Goal: Task Accomplishment & Management: Complete application form

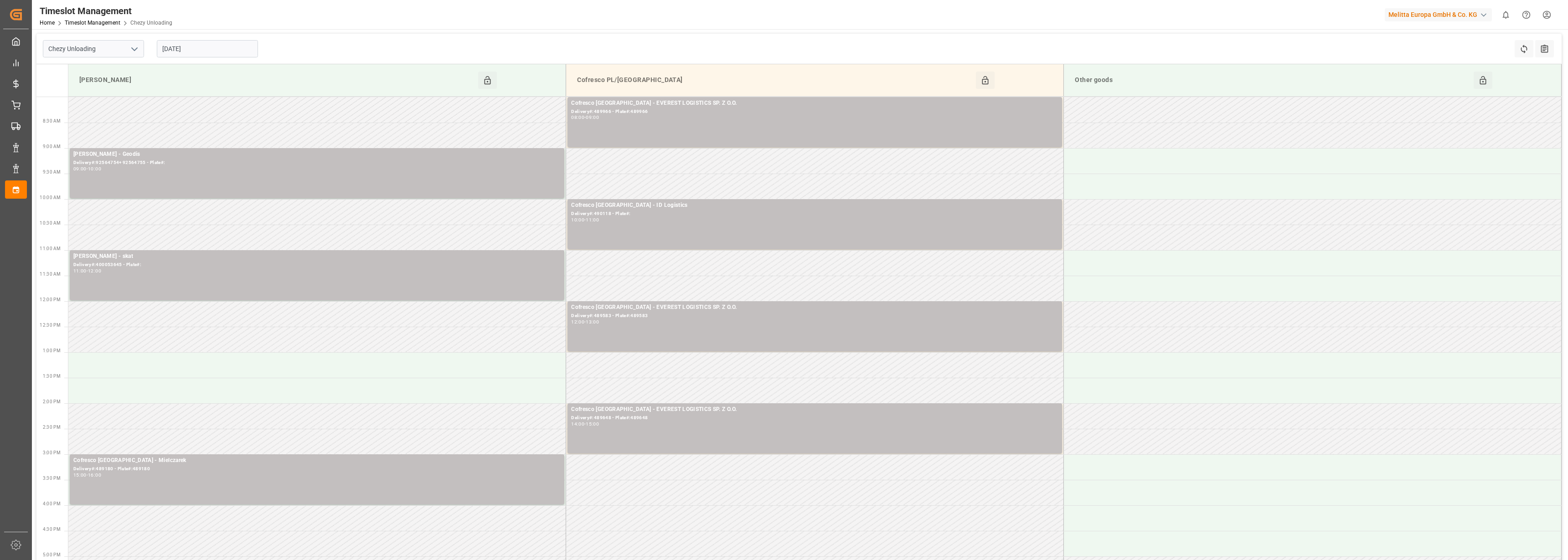
click at [131, 50] on icon "open menu" at bounding box center [135, 50] width 11 height 11
click at [101, 71] on div "Chezy Loading" at bounding box center [93, 69] width 100 height 20
type input "Chezy Loading"
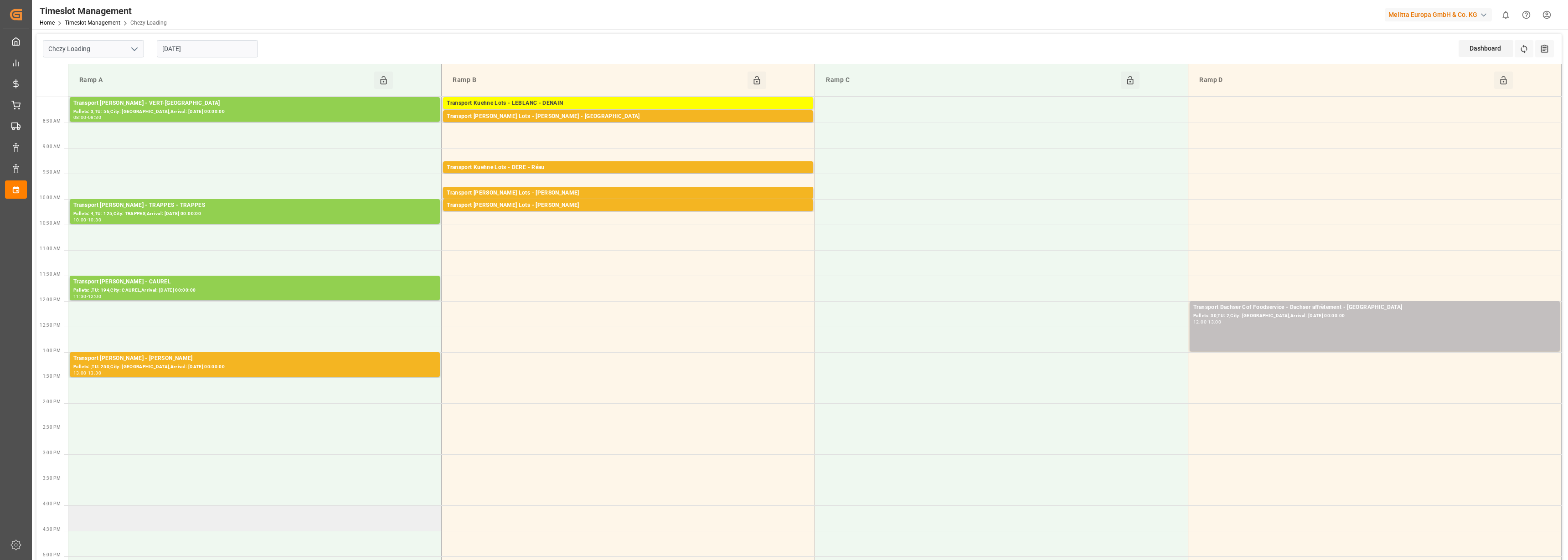
click at [76, 519] on td at bounding box center [255, 518] width 374 height 25
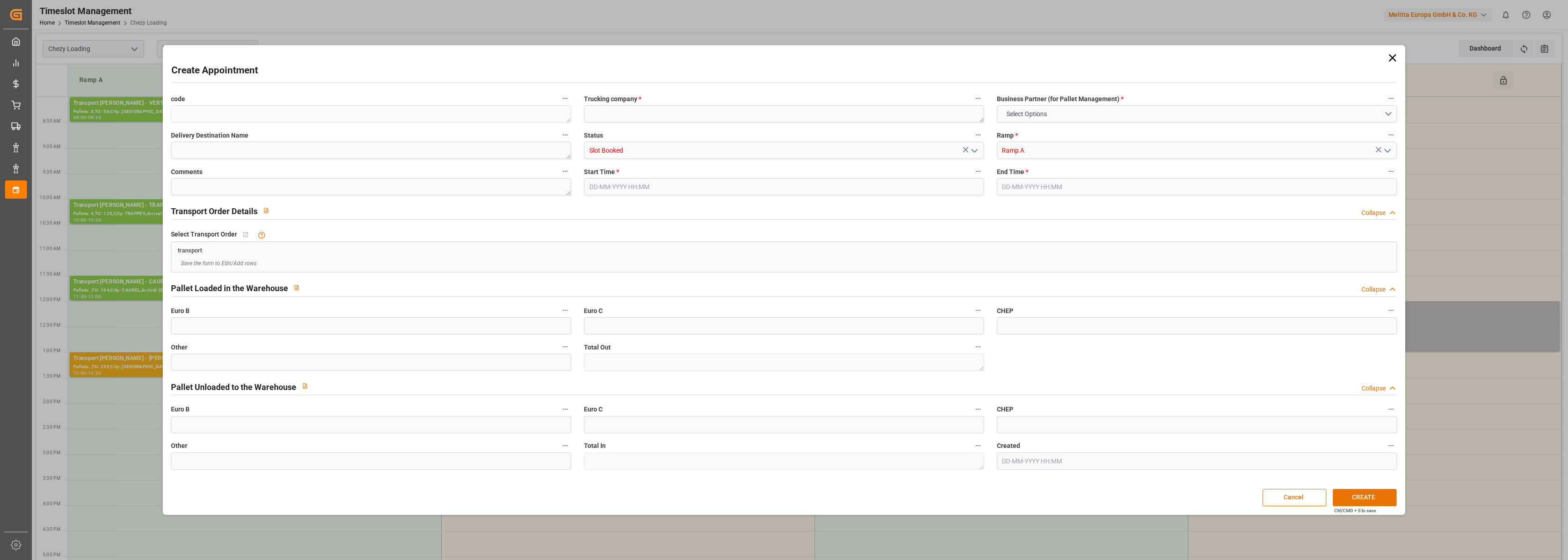
type input "0"
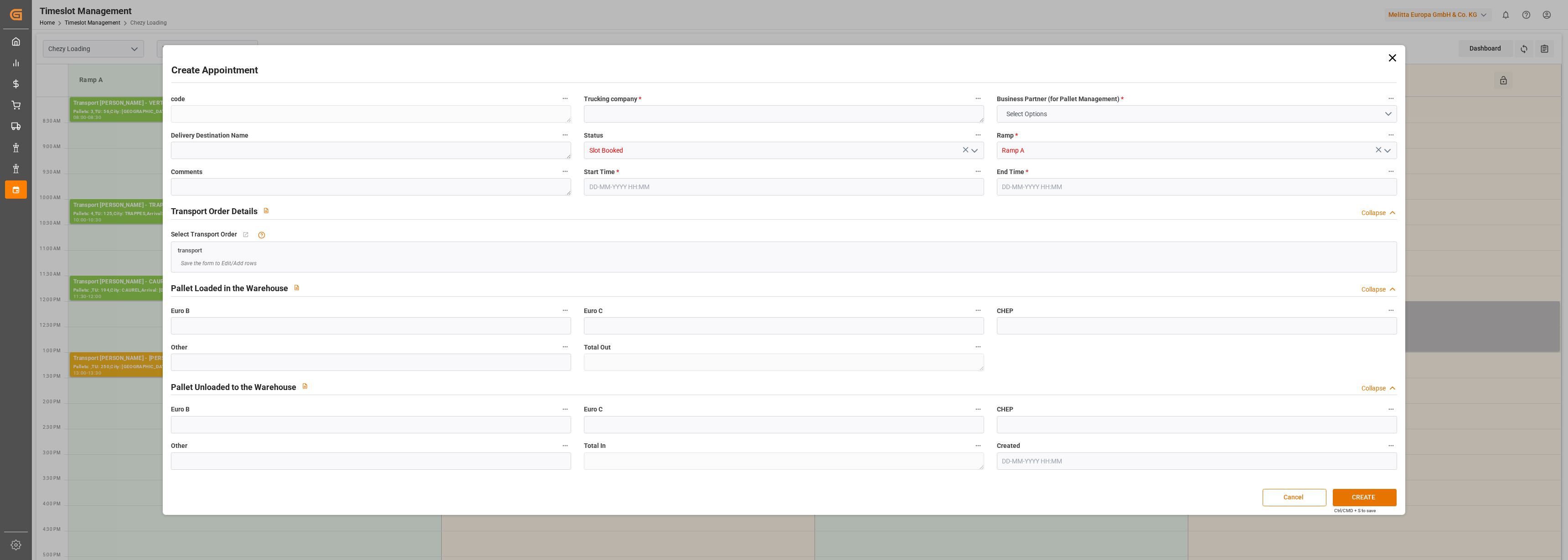
type input "0"
type input "10-10-2025 16:00"
type input "10-10-2025 16:30"
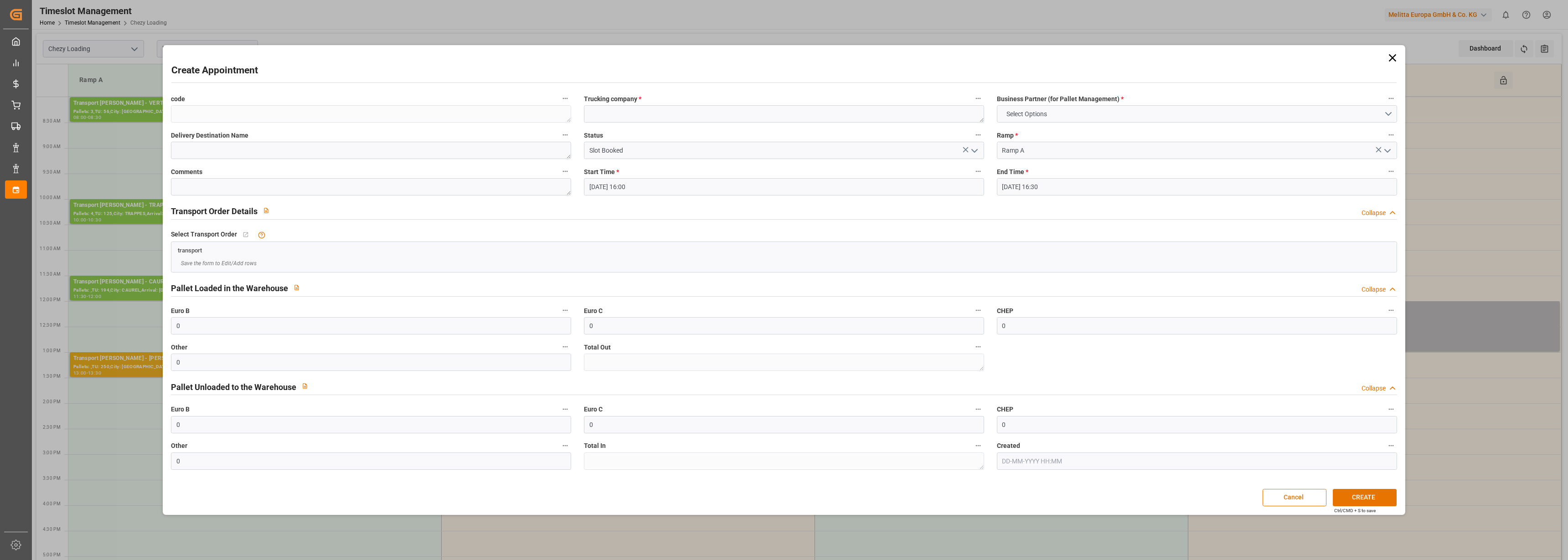
click at [1386, 60] on icon at bounding box center [1393, 57] width 13 height 13
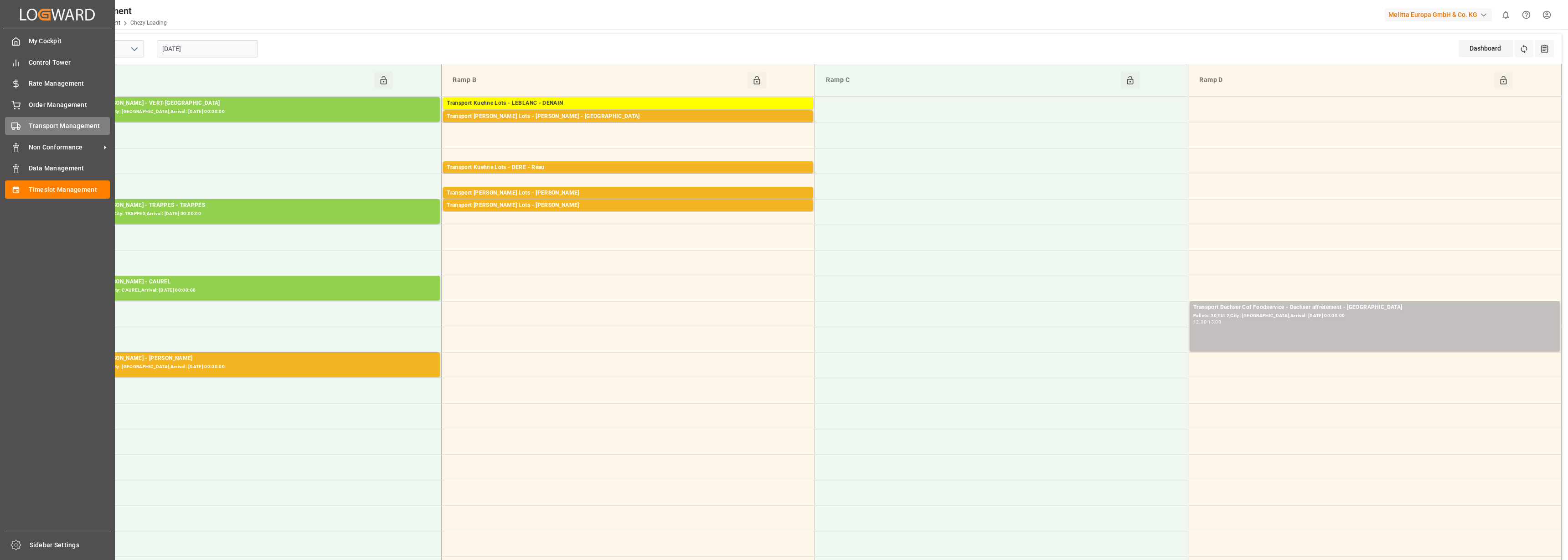
click at [35, 119] on div "Transport Management Transport Management" at bounding box center [57, 126] width 105 height 18
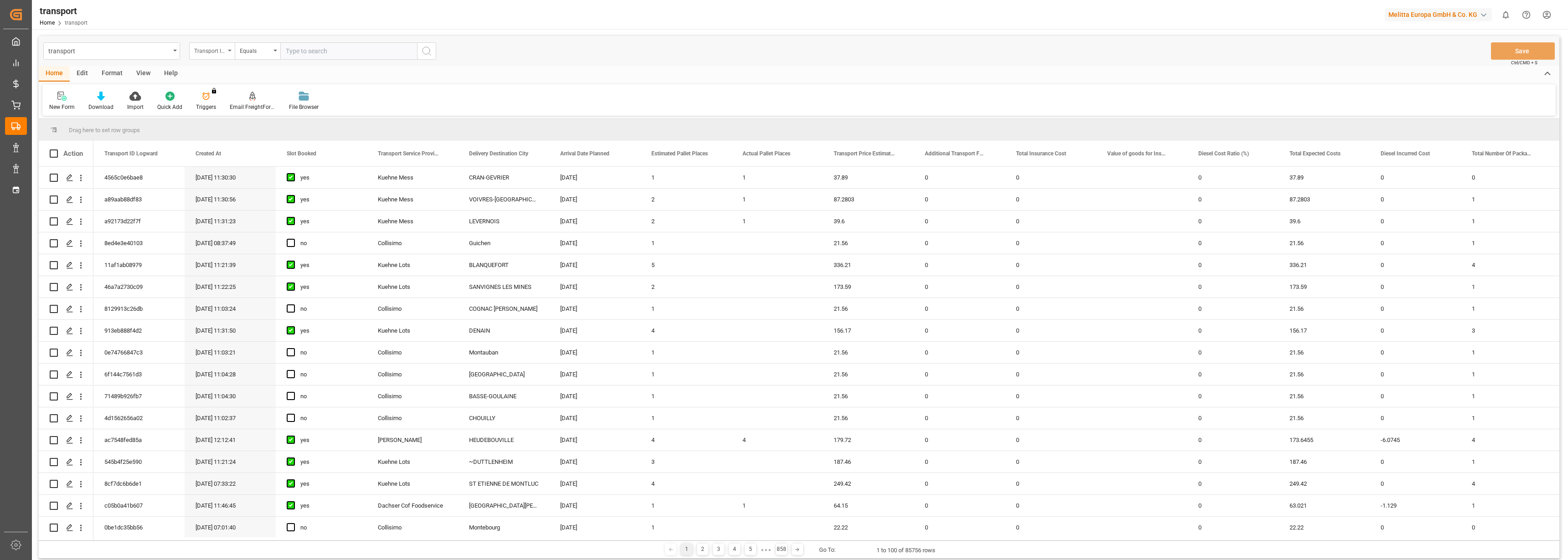
click at [232, 49] on div "Transport ID Logward" at bounding box center [212, 51] width 46 height 17
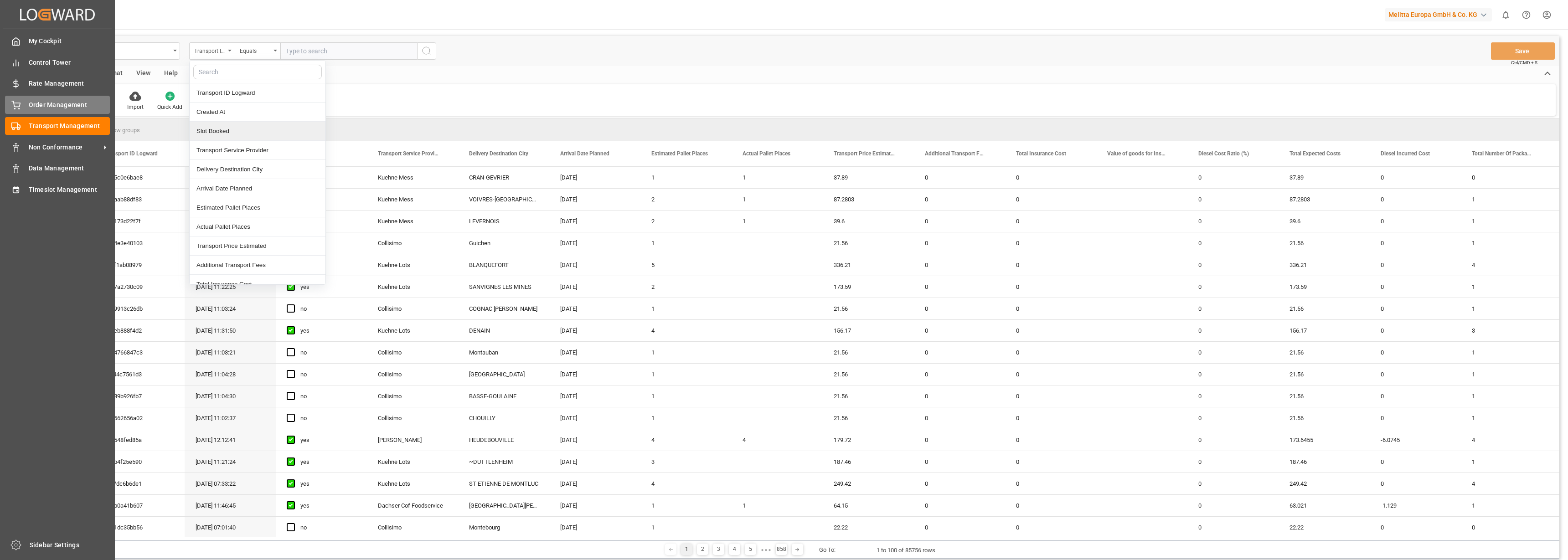
click at [16, 103] on icon at bounding box center [16, 105] width 9 height 9
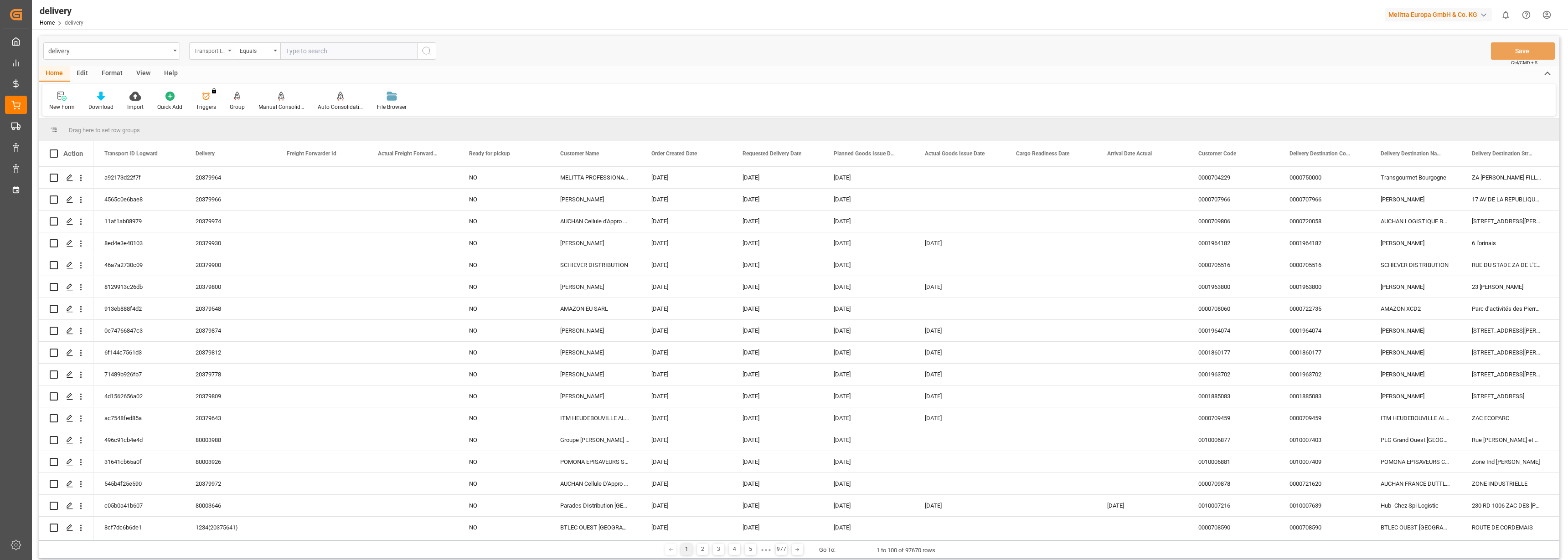
click at [228, 50] on icon "open menu" at bounding box center [230, 50] width 4 height 2
click at [227, 109] on div "Delivery" at bounding box center [257, 112] width 136 height 19
click at [318, 50] on input "text" at bounding box center [349, 51] width 137 height 17
type input "20355078"
click at [431, 52] on icon "search button" at bounding box center [426, 51] width 11 height 11
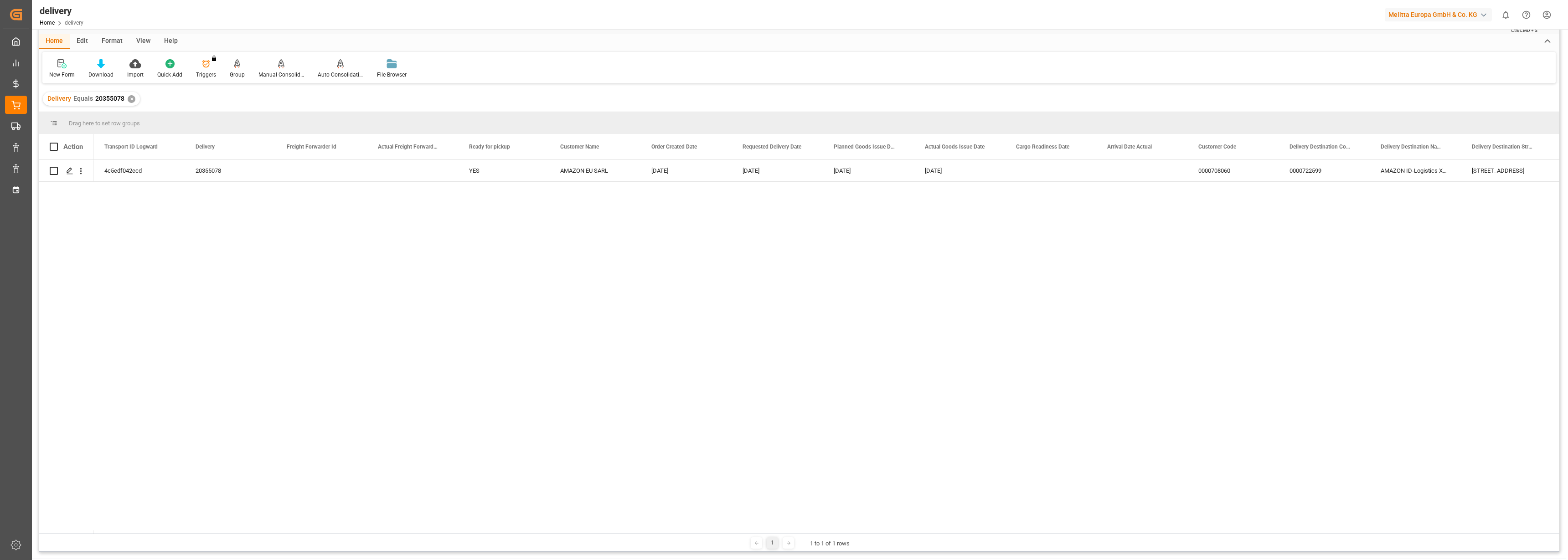
scroll to position [57, 0]
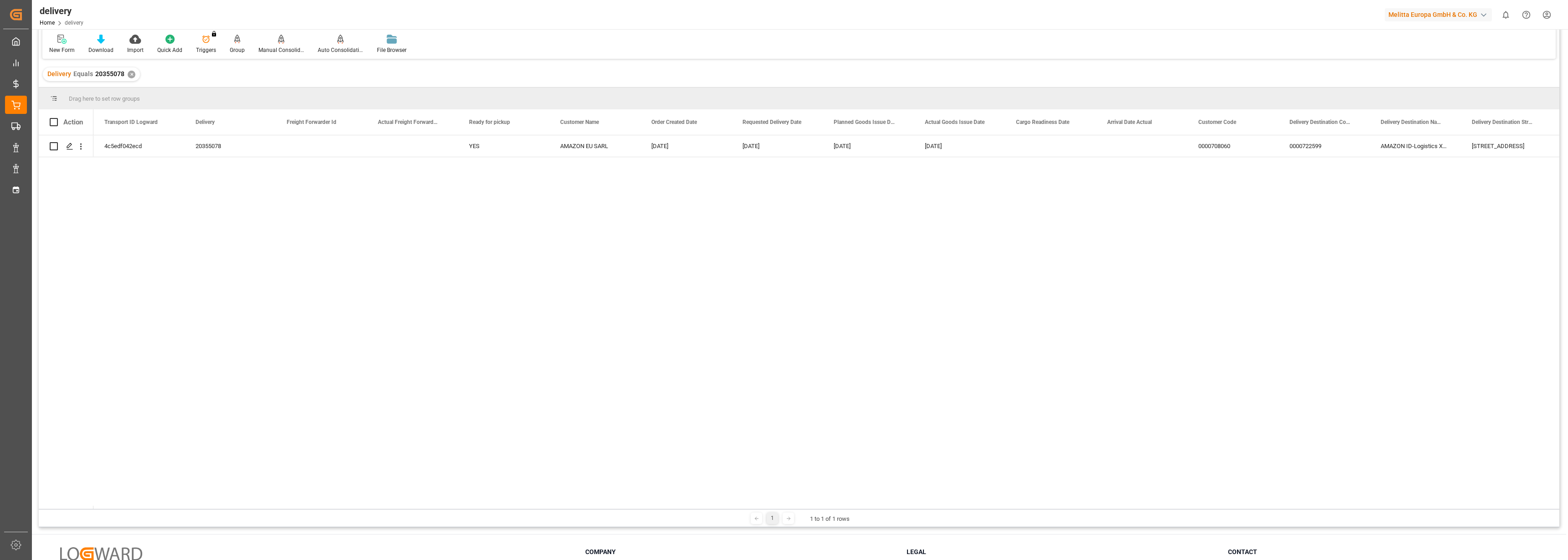
drag, startPoint x: 263, startPoint y: 509, endPoint x: 313, endPoint y: 506, distance: 50.1
click at [313, 506] on div "Drag here to set row groups Drag here to set column labels Action Transport ID …" at bounding box center [799, 307] width 1521 height 440
drag, startPoint x: 1559, startPoint y: 6, endPoint x: 688, endPoint y: 396, distance: 954.3
click at [688, 396] on div "FR 62117 160 Rue de Corbehem AMAZON ID-Logistics XOS1 0000708060 0000722599 20-…" at bounding box center [826, 322] width 1466 height 374
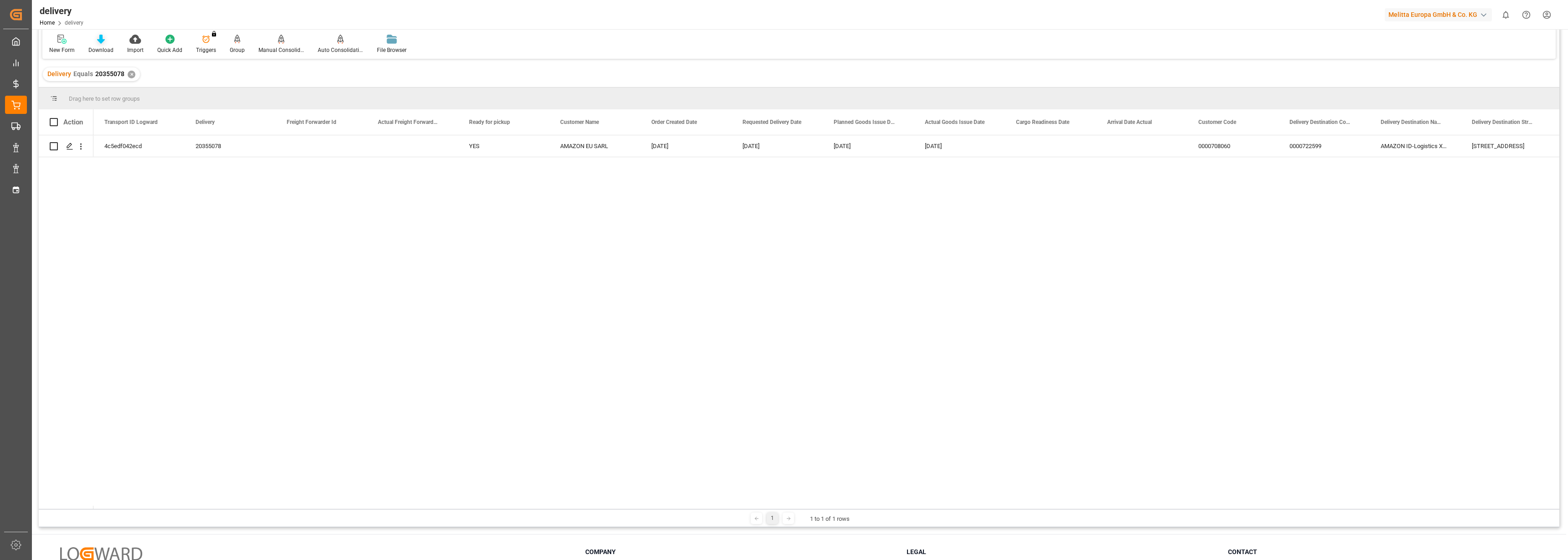
click at [104, 50] on div "Download" at bounding box center [101, 50] width 25 height 8
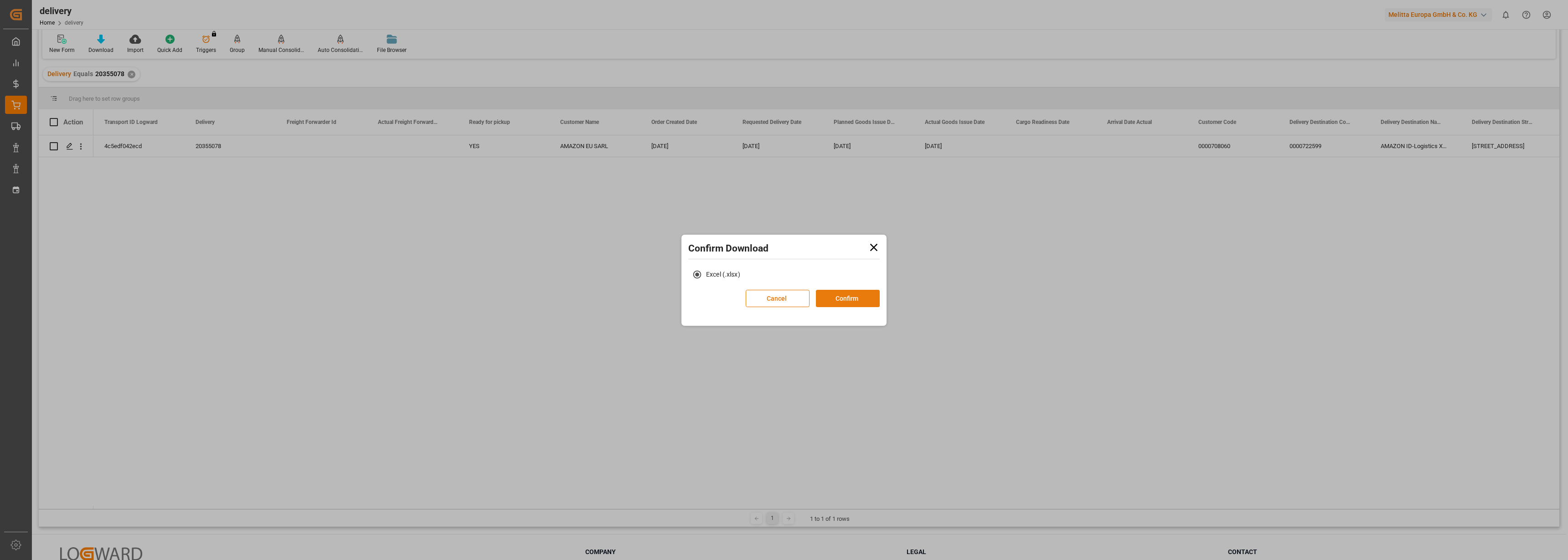
click at [847, 300] on button "Confirm" at bounding box center [847, 298] width 64 height 17
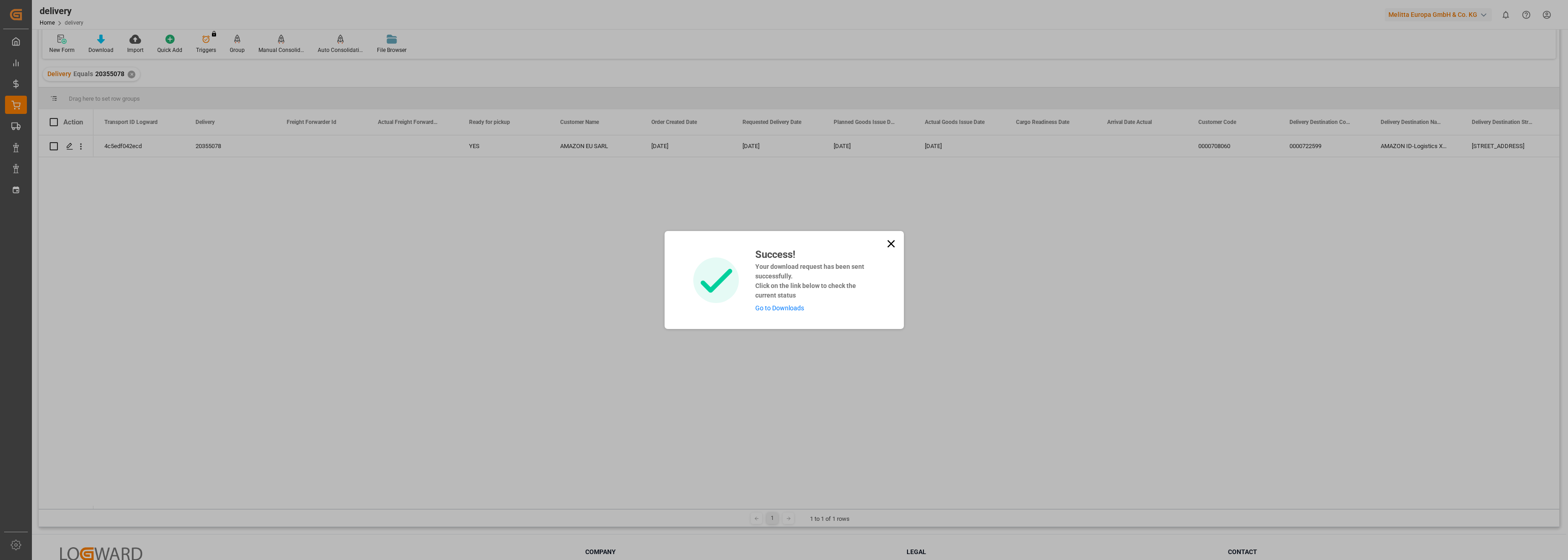
click at [777, 308] on link "Go to Downloads" at bounding box center [780, 308] width 49 height 7
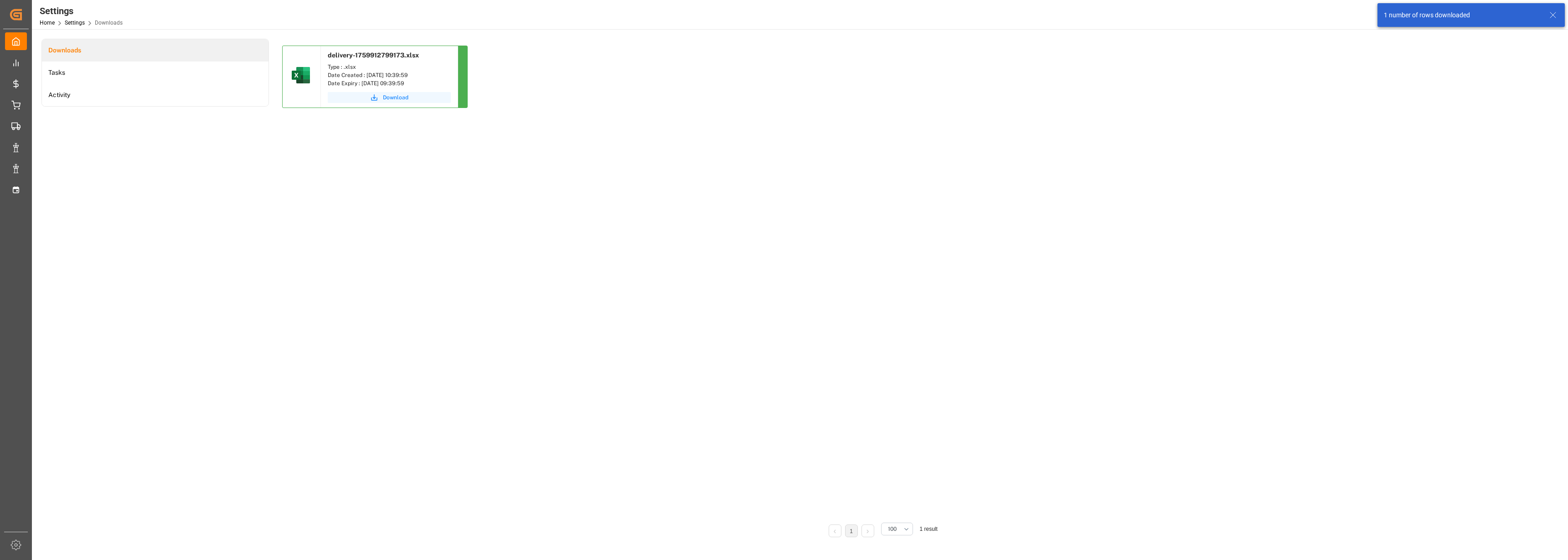
click at [390, 96] on span "Download" at bounding box center [396, 98] width 25 height 8
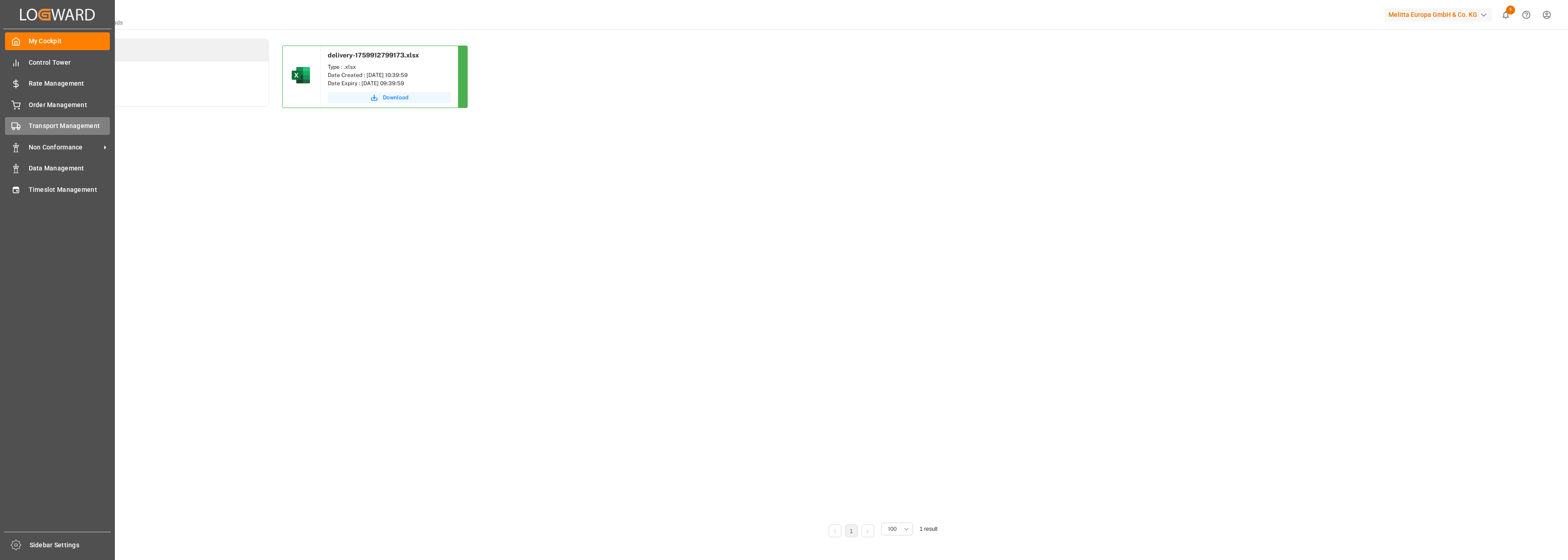
click at [17, 123] on rect at bounding box center [14, 125] width 6 height 5
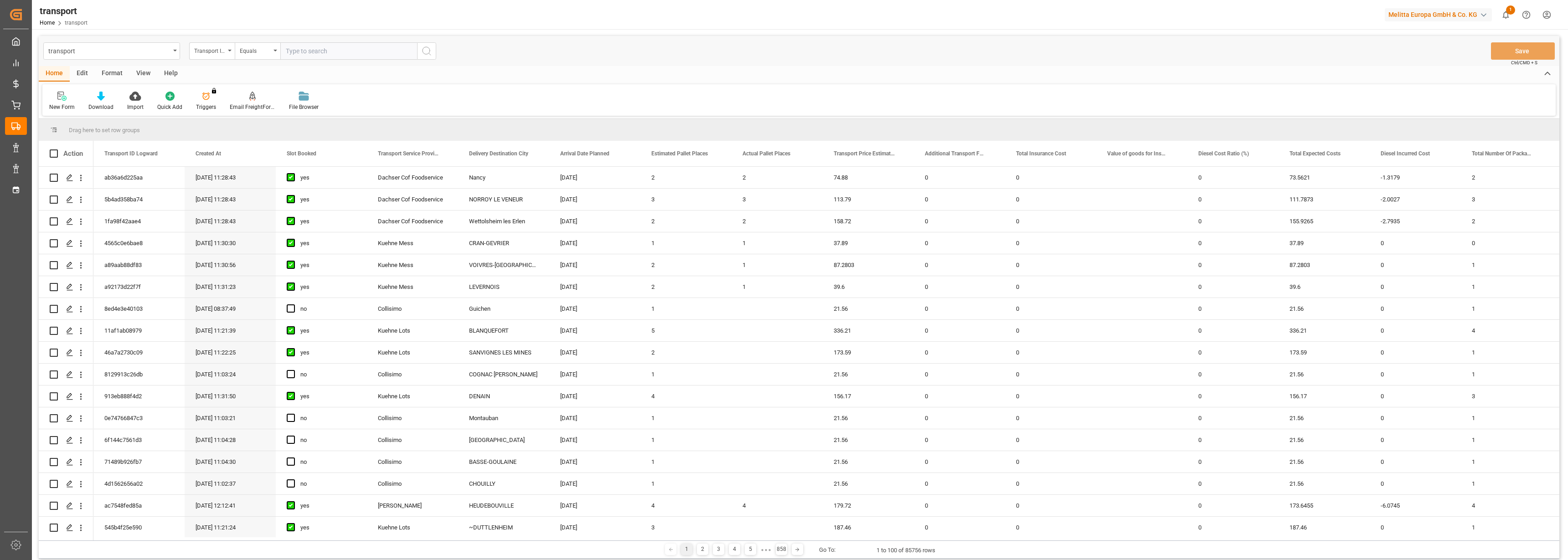
click at [304, 45] on input "text" at bounding box center [349, 51] width 137 height 17
type input "4c5edf042ecd"
click at [426, 52] on icon "search button" at bounding box center [426, 51] width 11 height 11
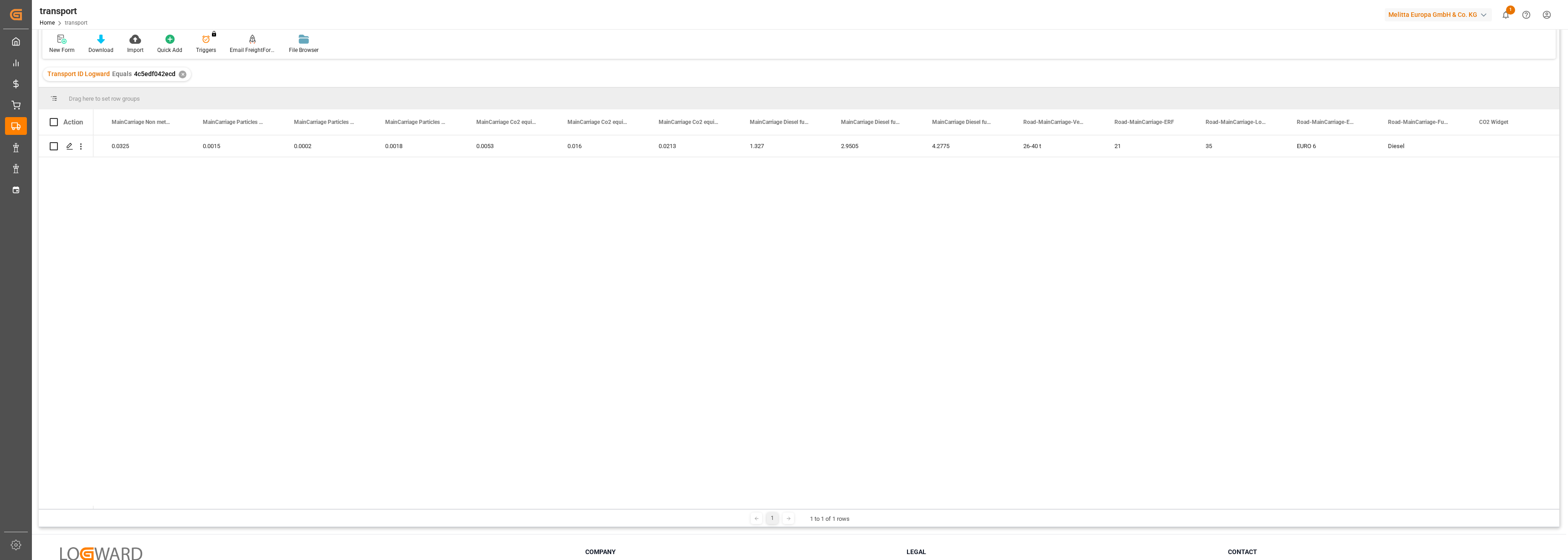
drag, startPoint x: 1427, startPoint y: 506, endPoint x: 1397, endPoint y: 500, distance: 30.6
click at [1405, 502] on div "Action MainCarriage Non methane hydrocarbons well to tank MainCarriage Non meth…" at bounding box center [799, 309] width 1521 height 400
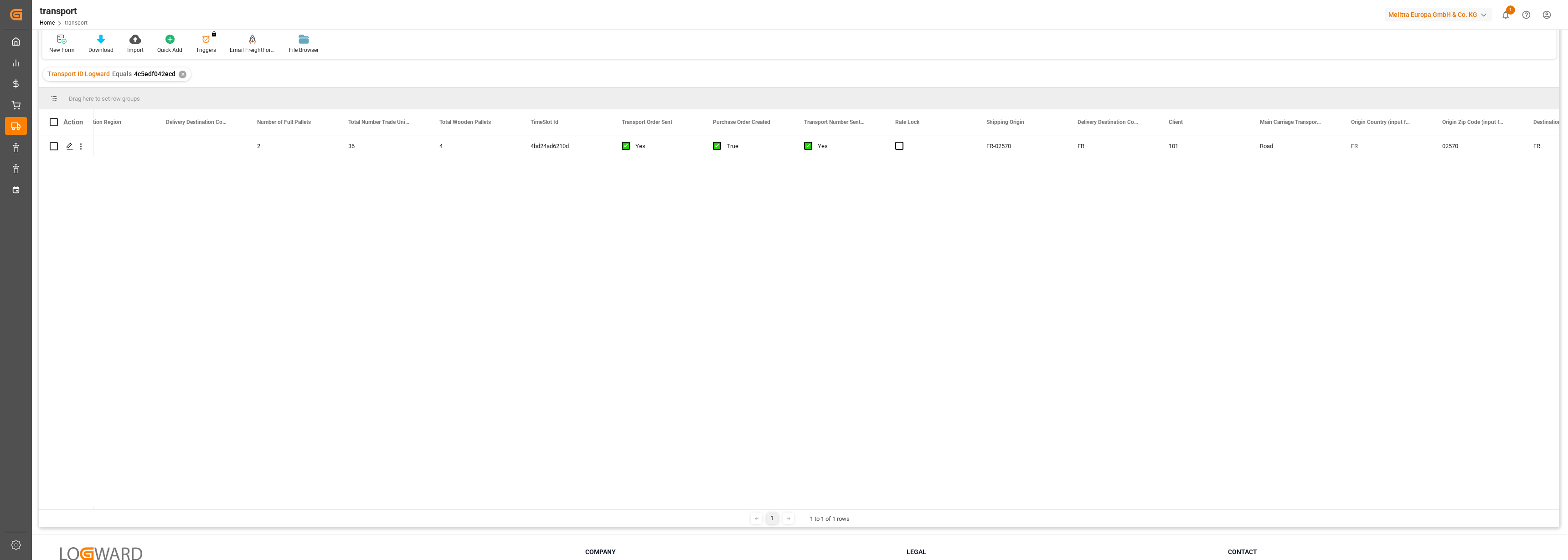
drag, startPoint x: 560, startPoint y: 511, endPoint x: 555, endPoint y: 507, distance: 6.4
click at [556, 509] on div "1 1 to 1 of 1 rows" at bounding box center [799, 518] width 1521 height 18
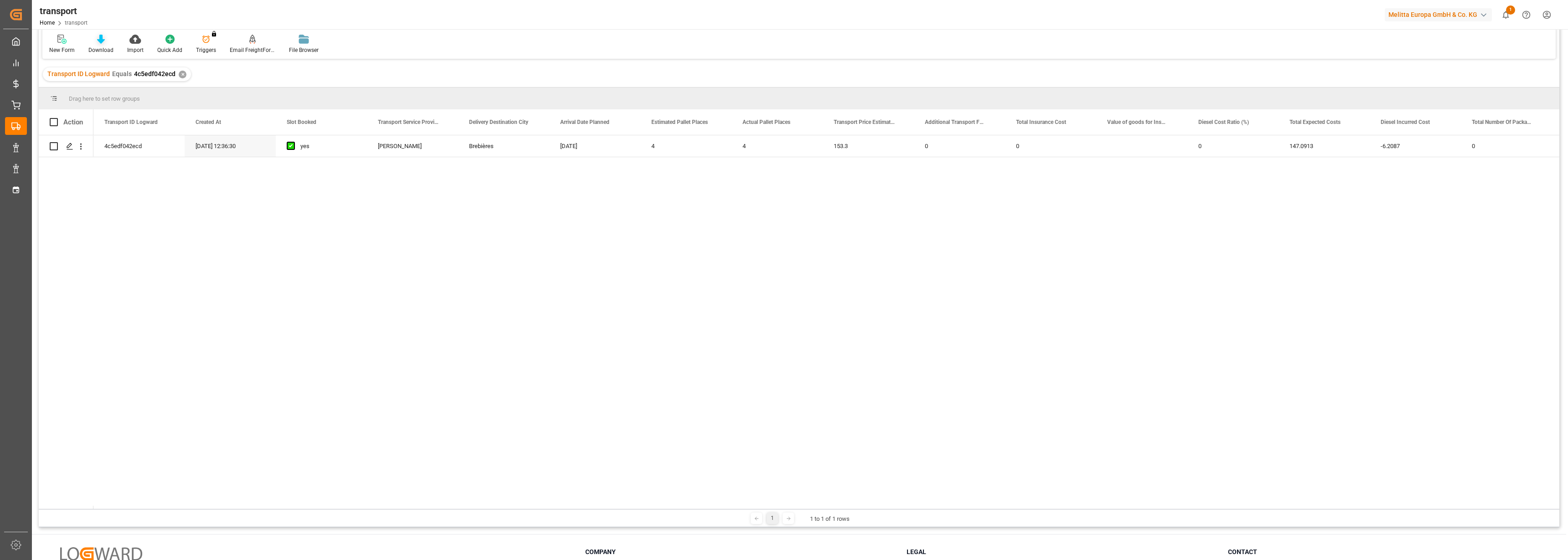
click at [97, 45] on div "Download" at bounding box center [101, 43] width 39 height 20
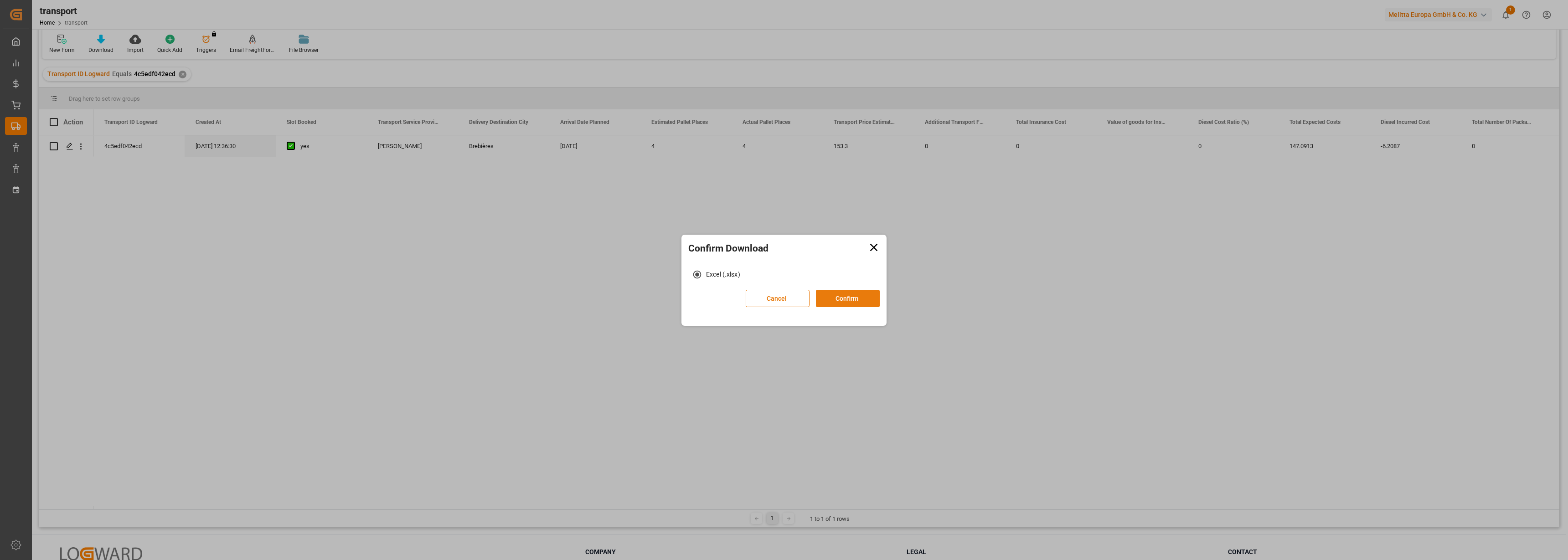
click at [849, 300] on button "Confirm" at bounding box center [847, 298] width 64 height 17
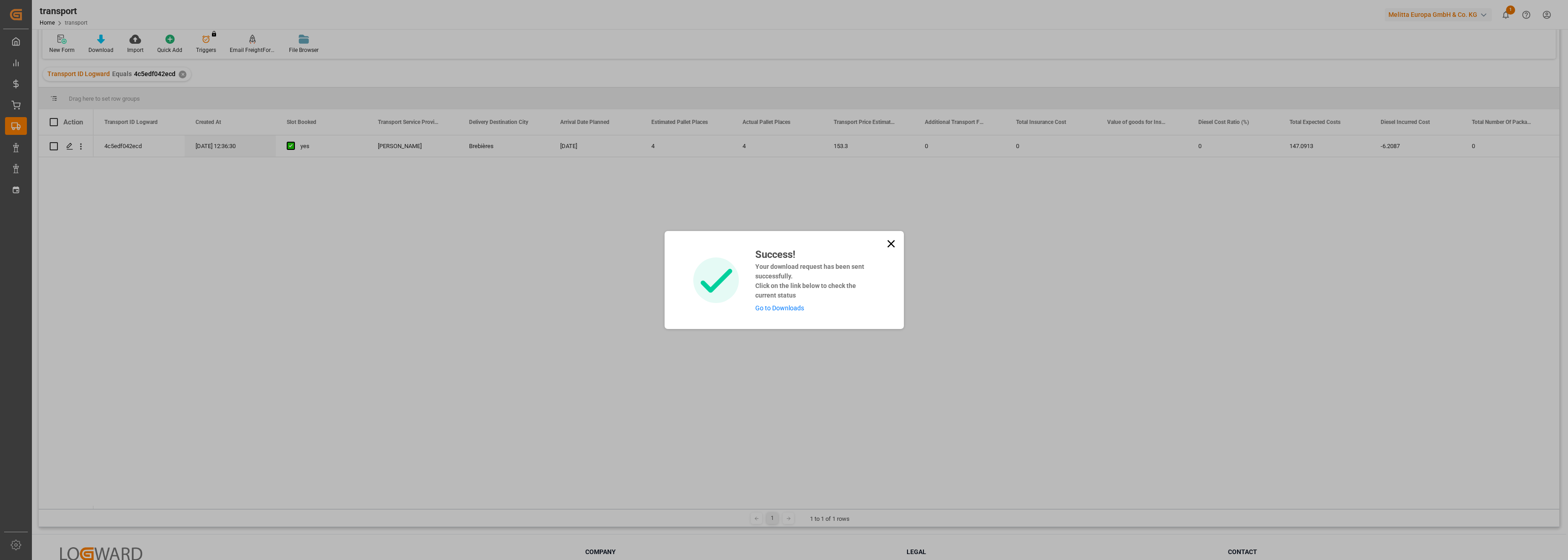
click at [776, 308] on link "Go to Downloads" at bounding box center [780, 308] width 49 height 7
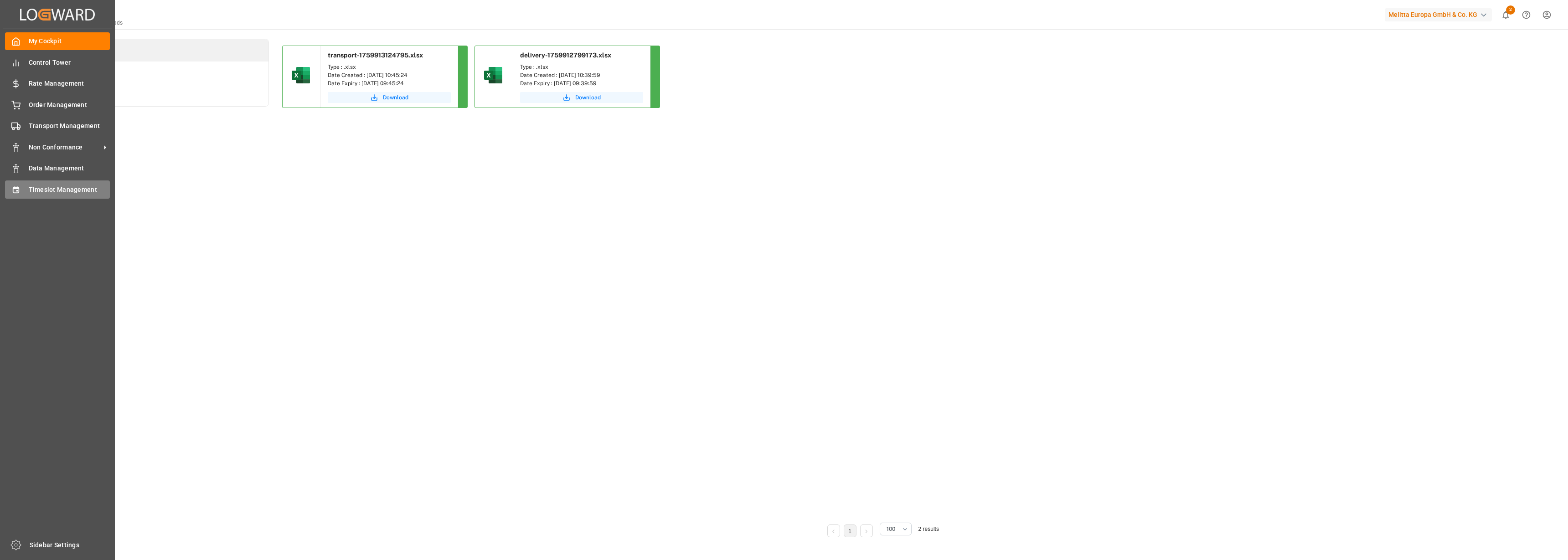
click at [39, 185] on span "Timeslot Management" at bounding box center [70, 190] width 82 height 9
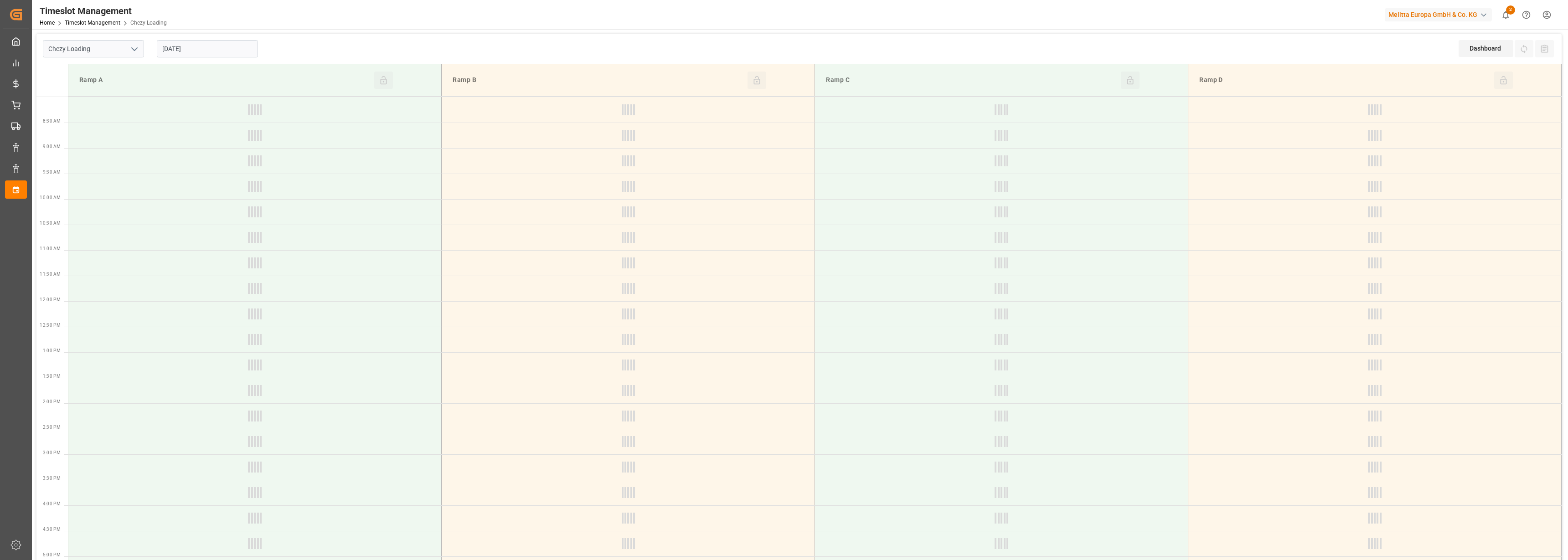
click at [135, 50] on polyline "open menu" at bounding box center [134, 49] width 6 height 2
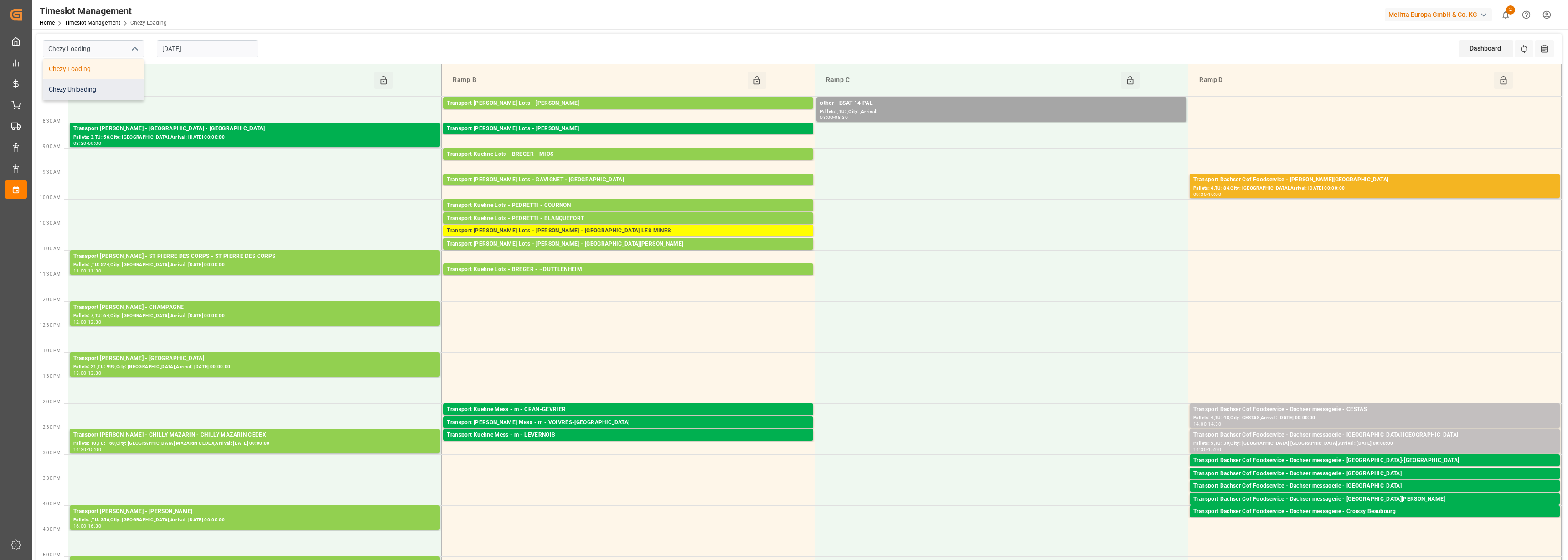
click at [90, 90] on div "Chezy Unloading" at bounding box center [93, 90] width 100 height 20
type input "Chezy Unloading"
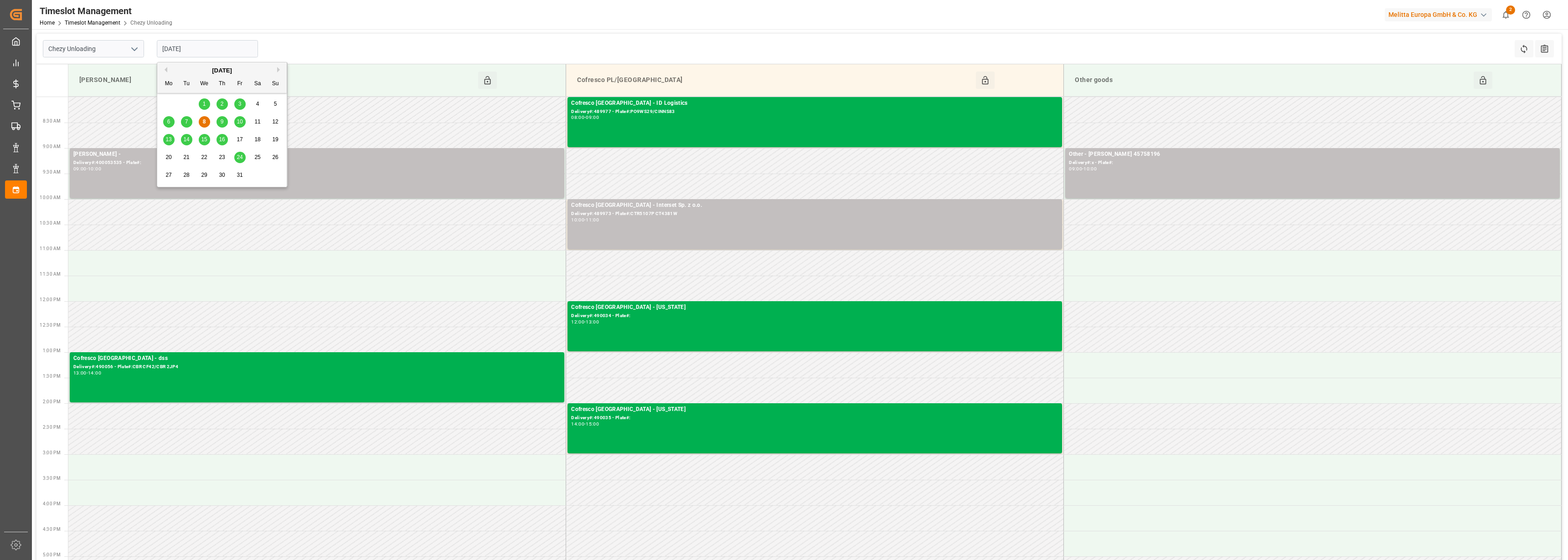
click at [195, 44] on input "[DATE]" at bounding box center [207, 49] width 101 height 17
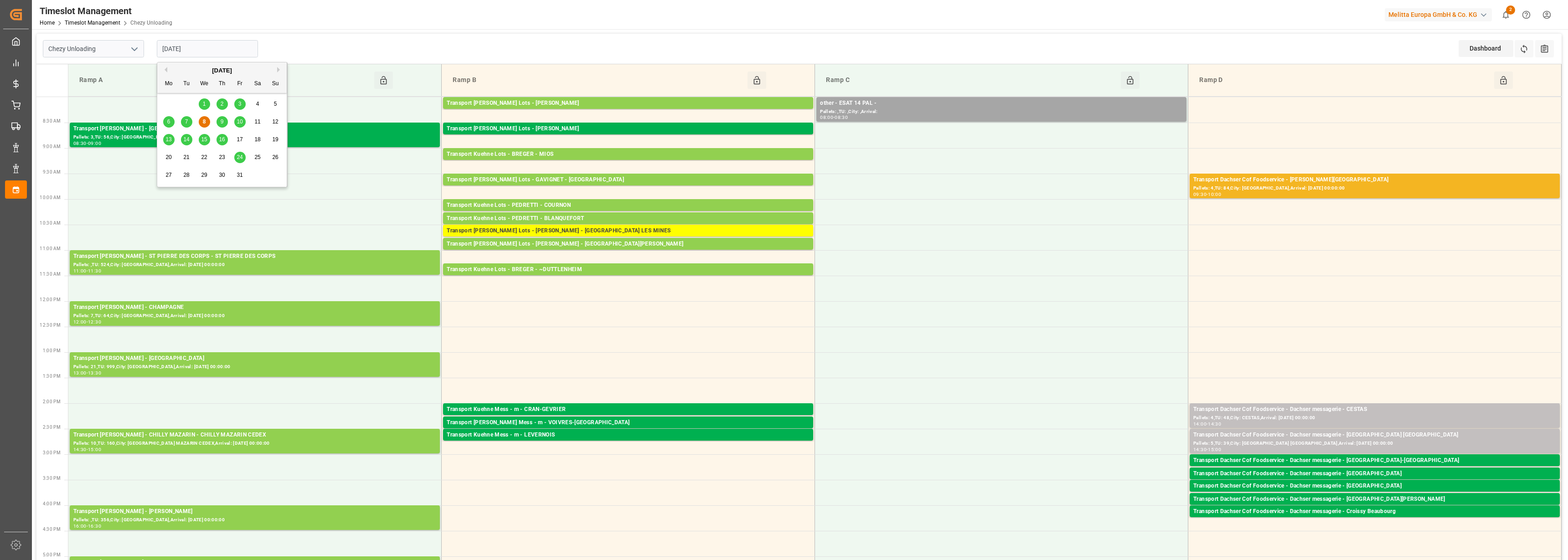
click at [238, 123] on span "10" at bounding box center [240, 122] width 6 height 6
type input "[DATE]"
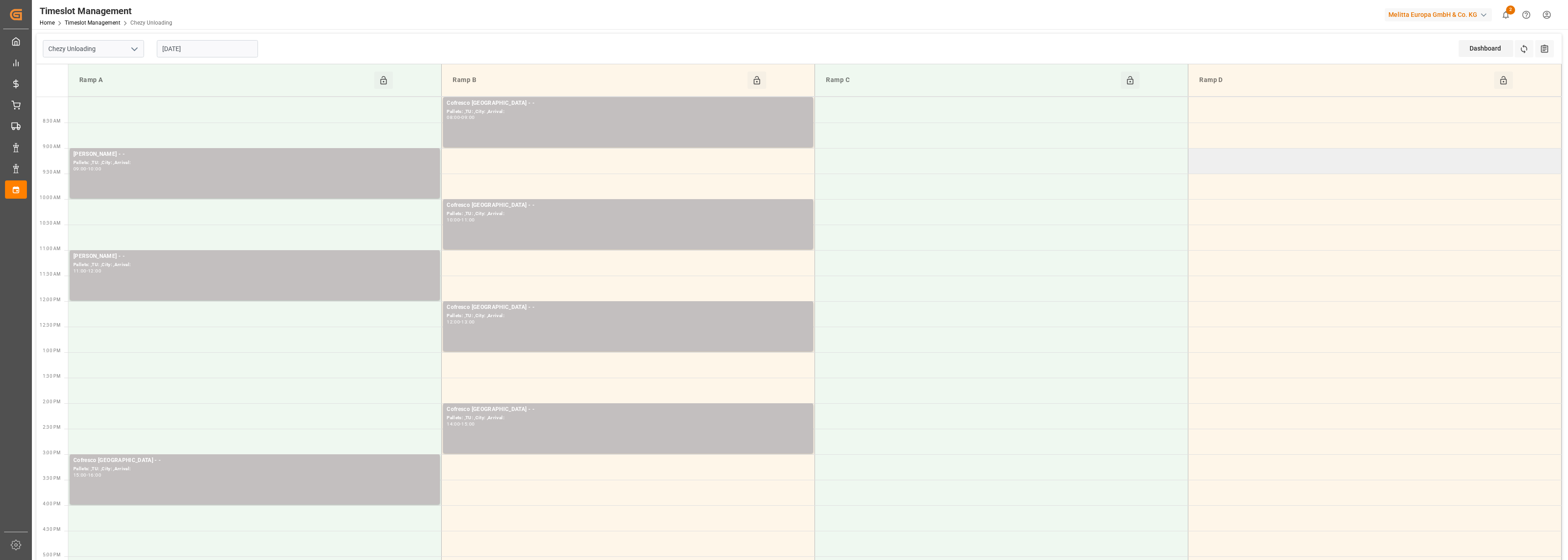
click at [1227, 161] on td at bounding box center [1374, 160] width 374 height 25
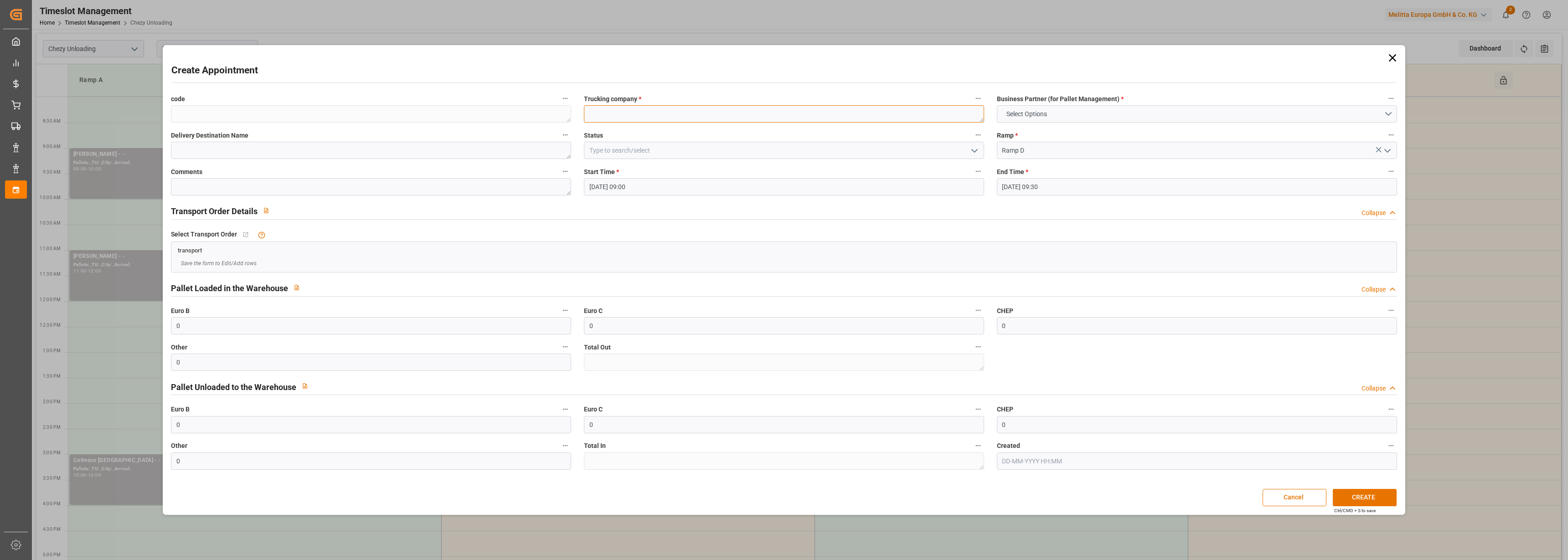
click at [600, 116] on textarea at bounding box center [784, 114] width 400 height 17
type textarea "Transport Pologne OK Etienne"
click at [1360, 494] on button "CREATE" at bounding box center [1364, 498] width 64 height 17
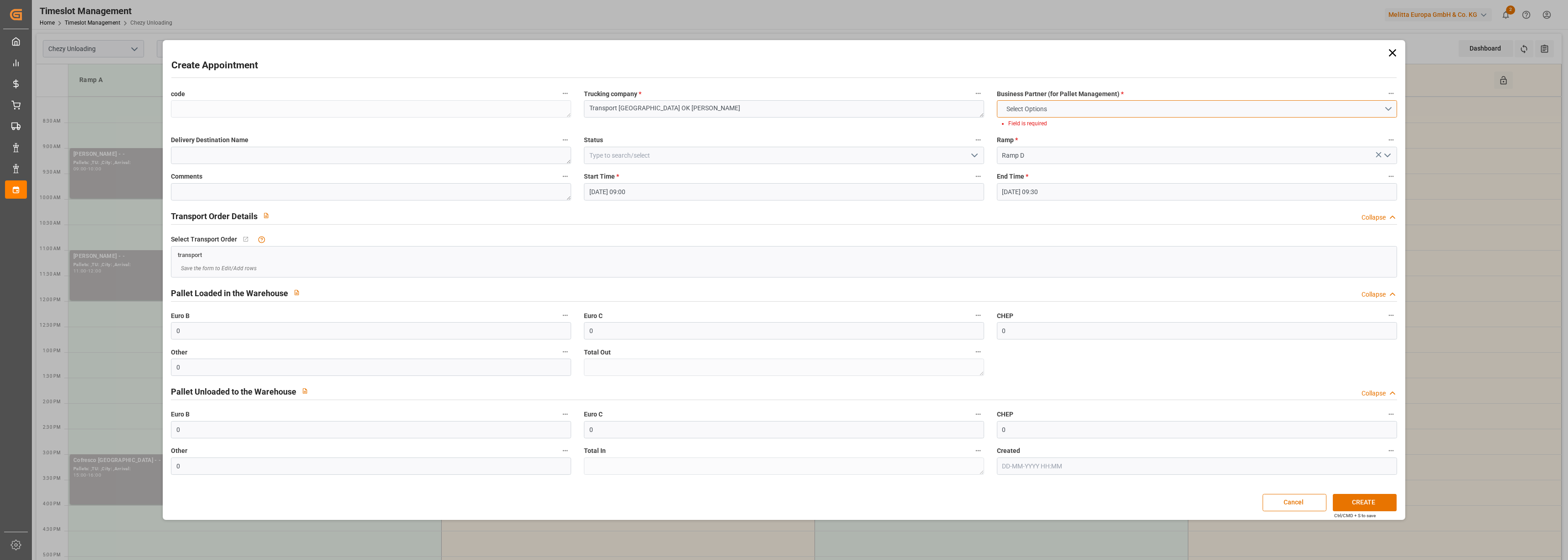
click at [1121, 111] on button "Select Options" at bounding box center [1197, 109] width 400 height 17
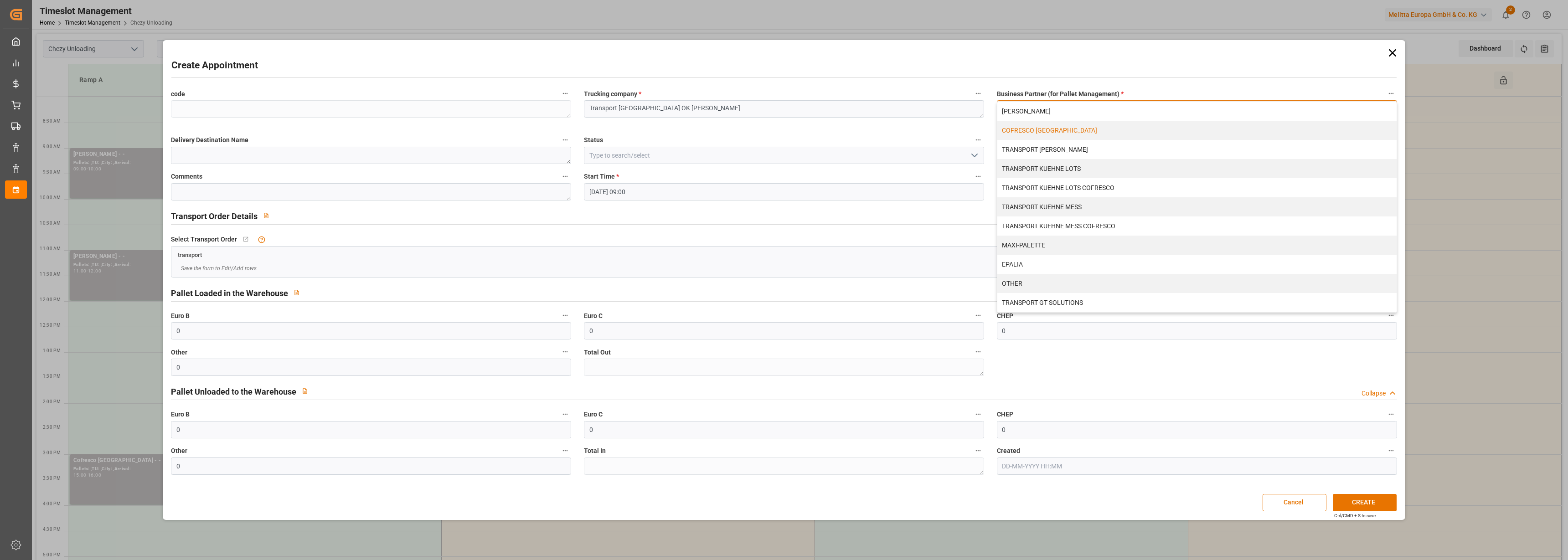
click at [1098, 126] on div "COFRESCO [GEOGRAPHIC_DATA]" at bounding box center [1197, 131] width 400 height 19
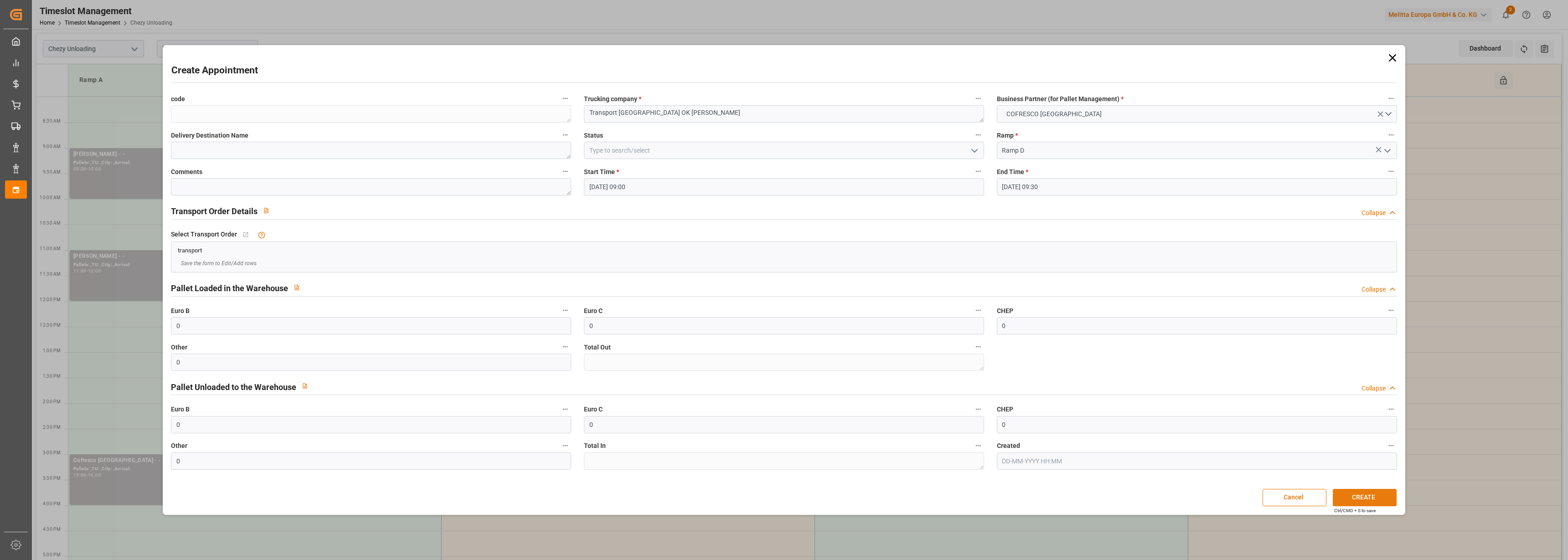
click at [1350, 492] on button "CREATE" at bounding box center [1364, 498] width 64 height 17
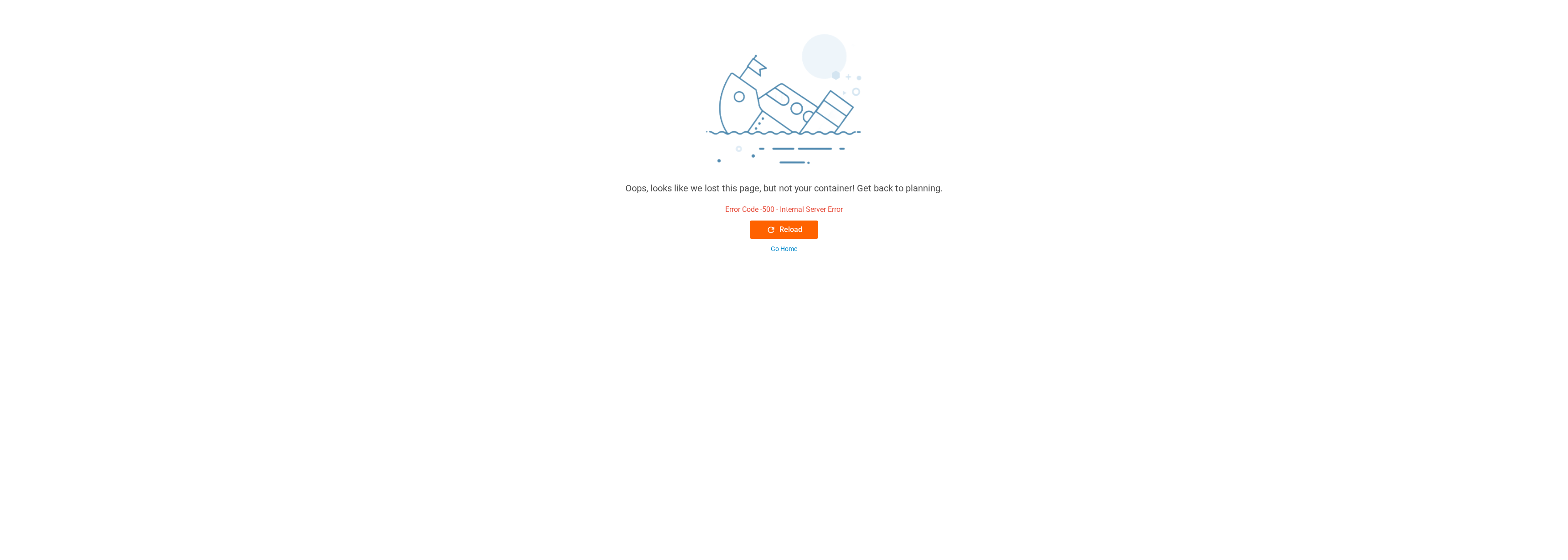
click at [789, 231] on div "Reload" at bounding box center [784, 230] width 36 height 11
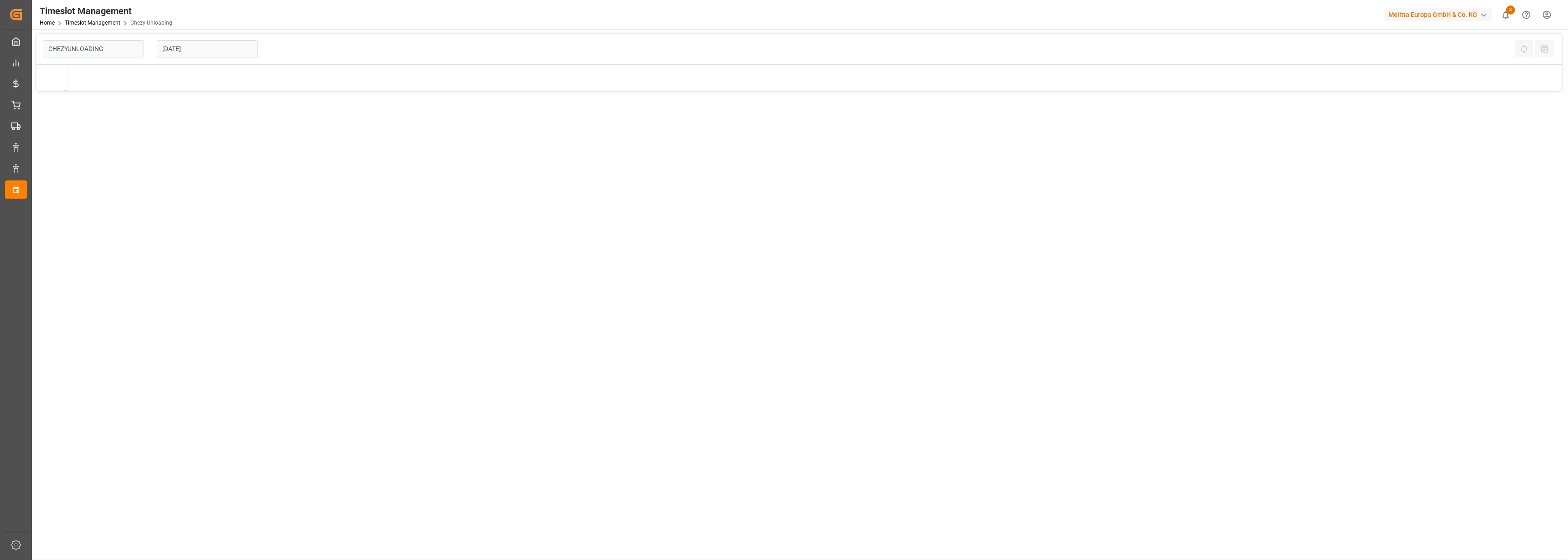
type input "Chezy Unloading"
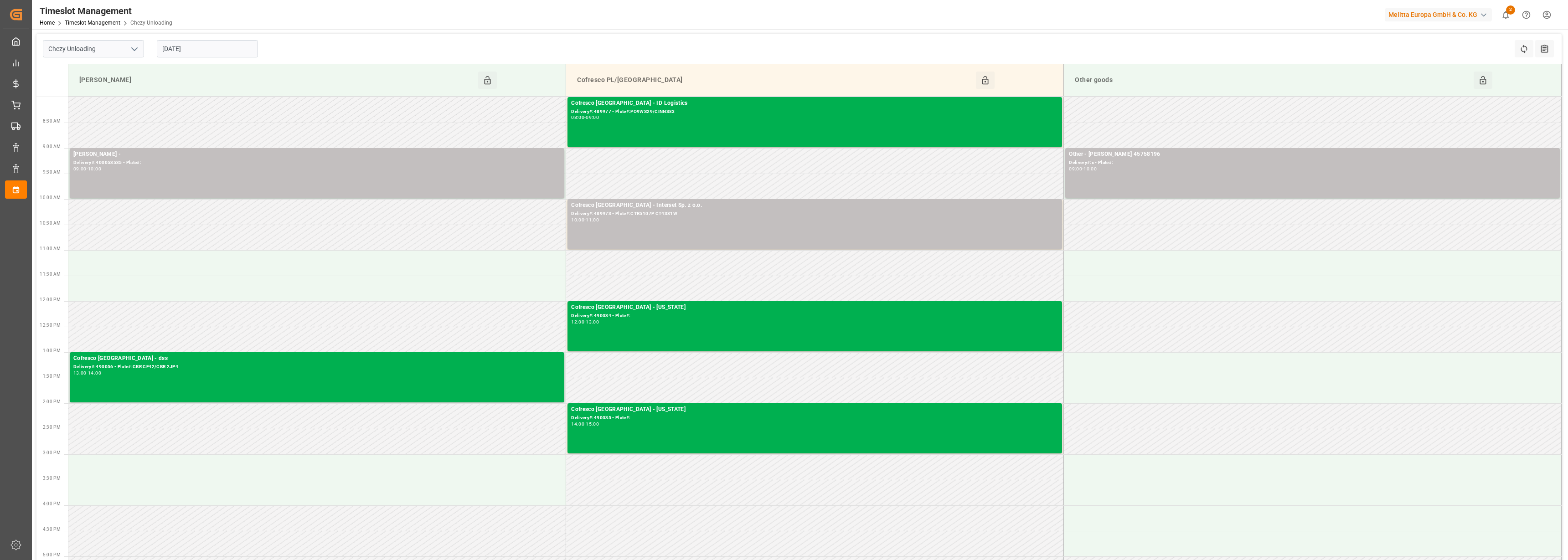
click at [196, 54] on input "[DATE]" at bounding box center [207, 49] width 101 height 17
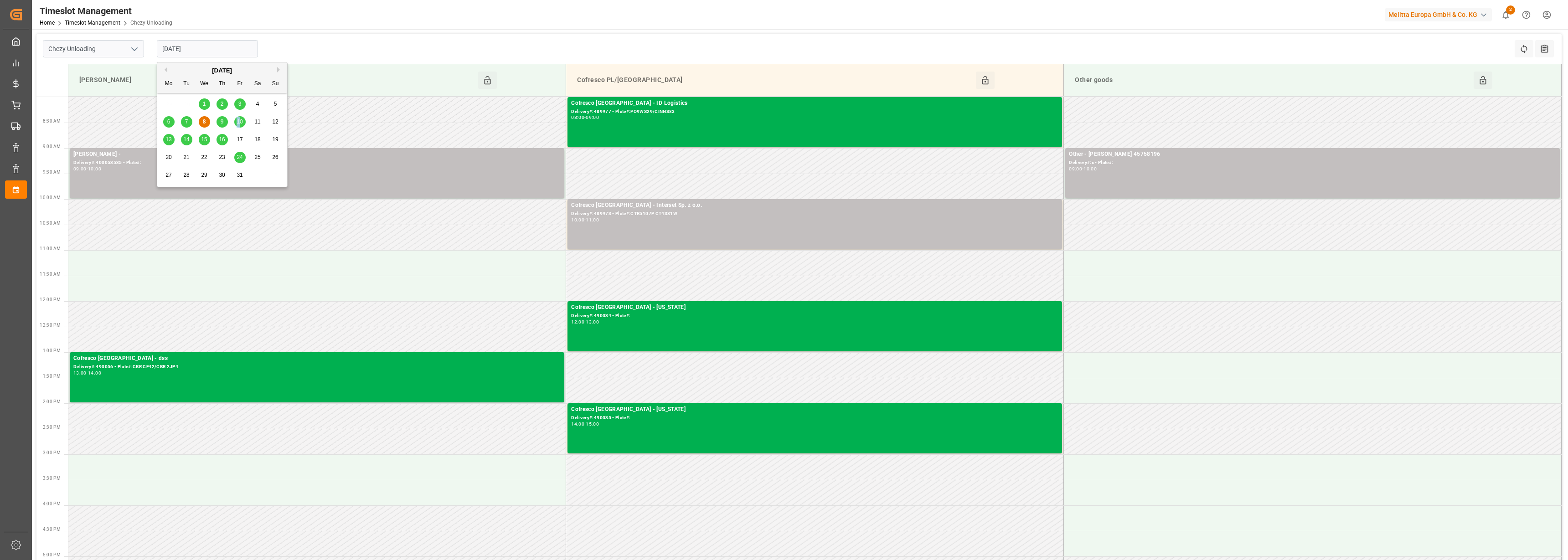
drag, startPoint x: 238, startPoint y: 114, endPoint x: 238, endPoint y: 119, distance: 5.0
click at [238, 119] on div "6 7 8 9 10 11 12" at bounding box center [222, 122] width 124 height 18
click at [238, 120] on span "10" at bounding box center [240, 122] width 6 height 6
type input "[DATE]"
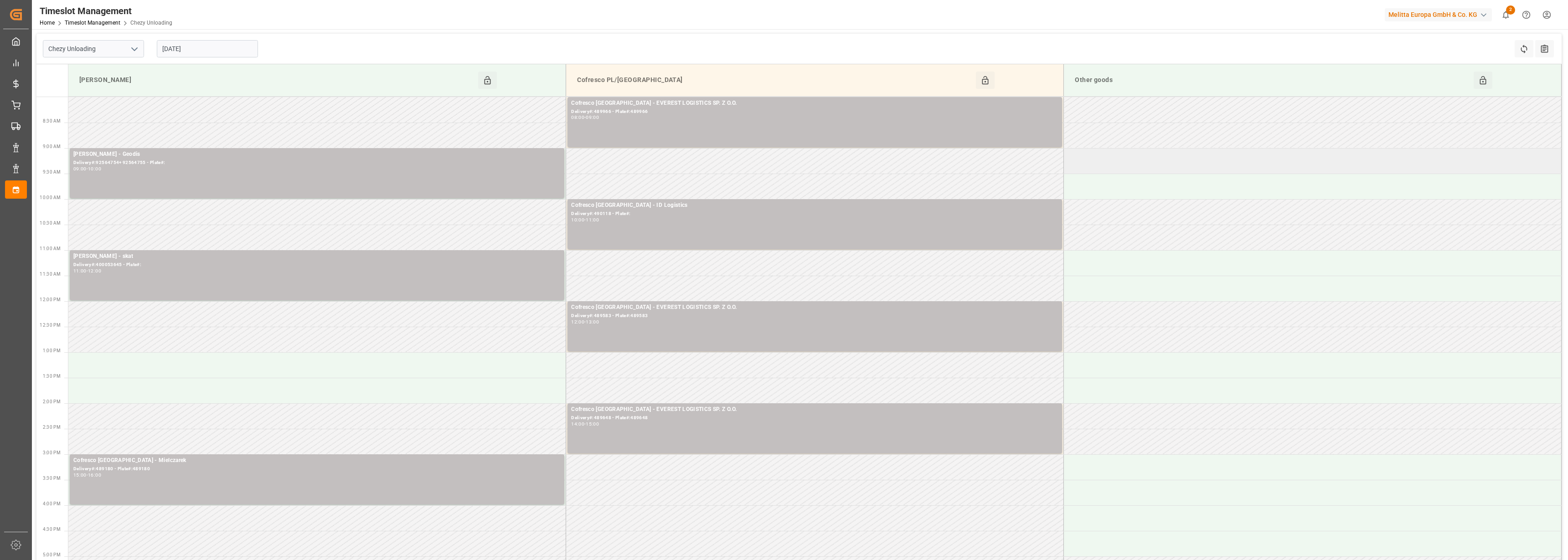
click at [1160, 164] on td at bounding box center [1312, 160] width 498 height 25
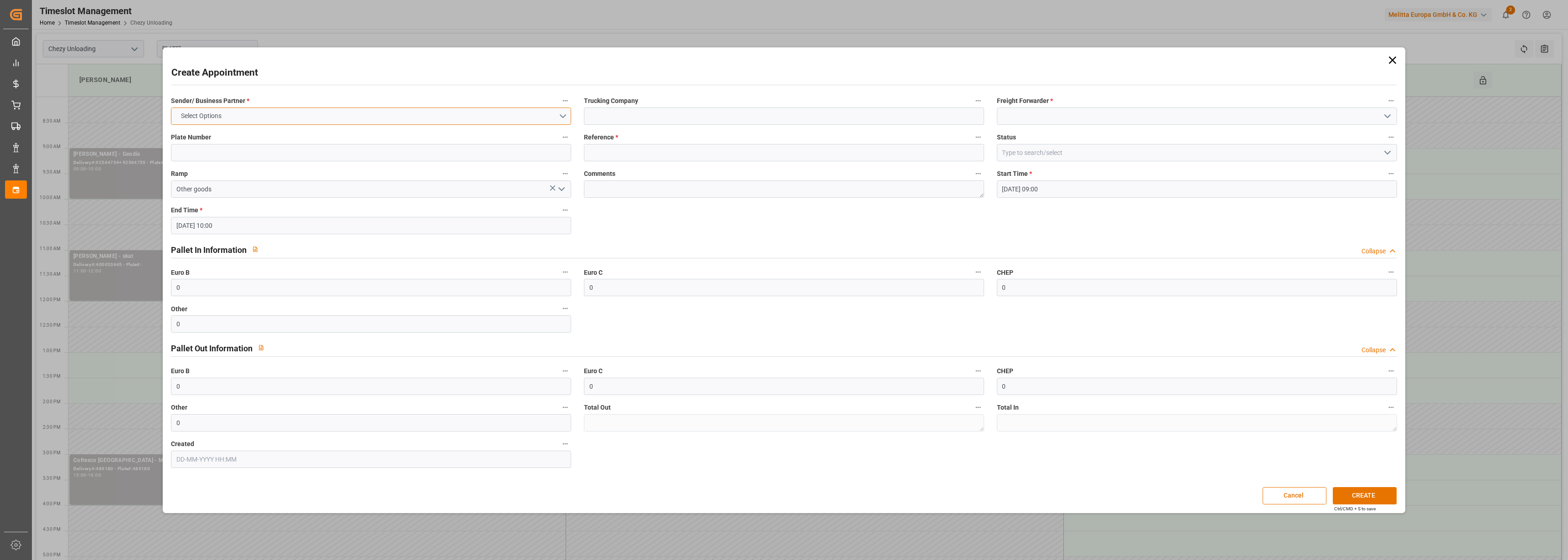
click at [563, 112] on button "Select Options" at bounding box center [371, 116] width 400 height 17
drag, startPoint x: 234, startPoint y: 135, endPoint x: 288, endPoint y: 137, distance: 54.0
click at [234, 135] on div "COFRESCO [GEOGRAPHIC_DATA]" at bounding box center [371, 138] width 400 height 19
click at [642, 116] on input at bounding box center [784, 116] width 400 height 17
type input "Ok [PERSON_NAME]"
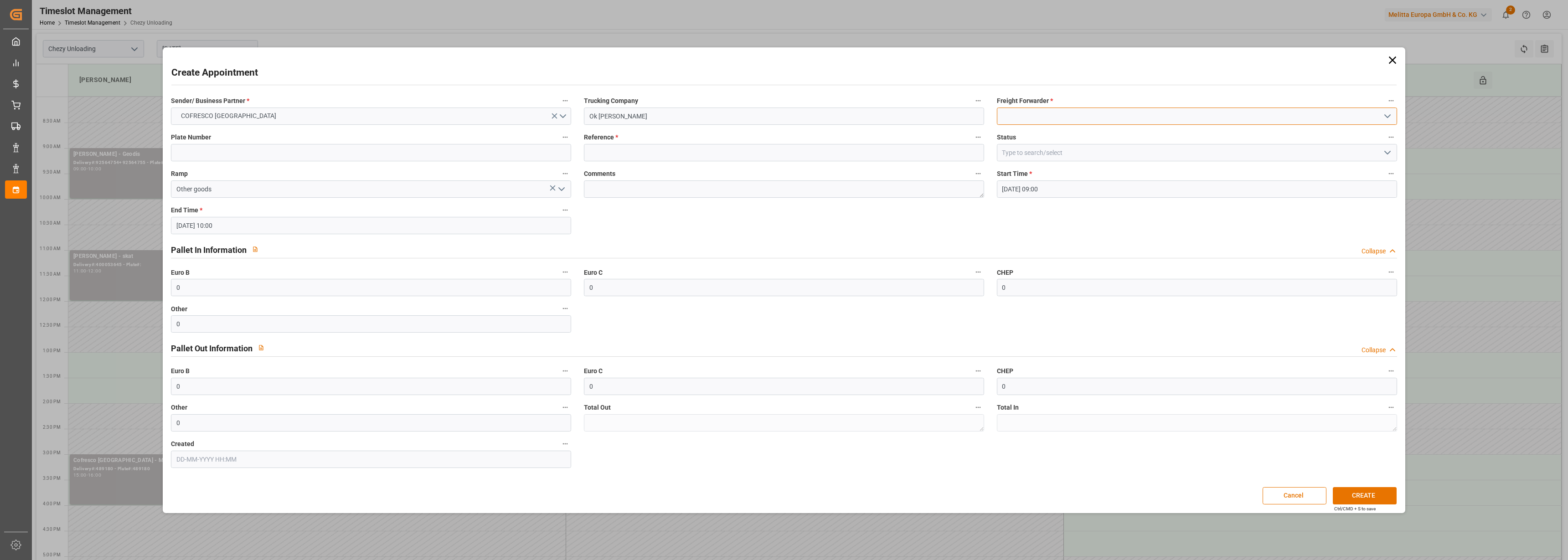
click at [1354, 123] on input at bounding box center [1197, 116] width 400 height 17
click at [1391, 120] on div "Freight Forwarder *" at bounding box center [1197, 109] width 413 height 36
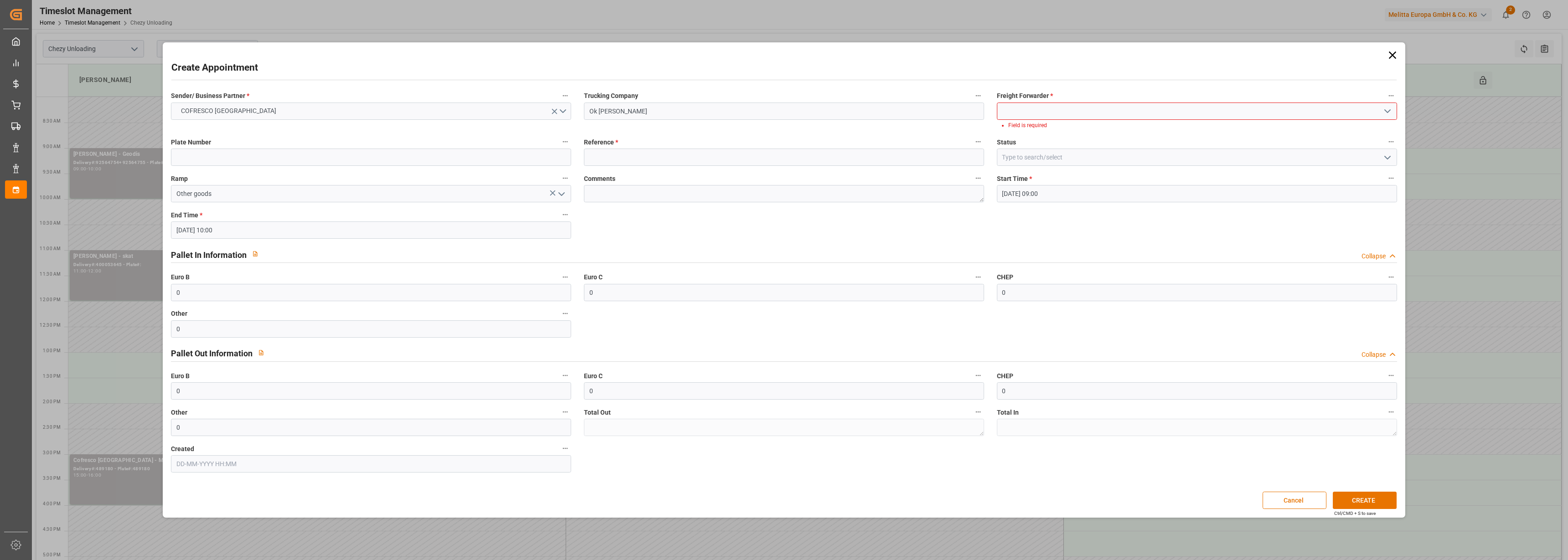
click at [1084, 133] on div "Status" at bounding box center [1197, 151] width 413 height 36
click at [1052, 107] on input at bounding box center [1197, 111] width 400 height 17
type input "ok [PERSON_NAME]"
click at [1035, 142] on div "Sender/ Business Partner * COFRESCO [GEOGRAPHIC_DATA] Trucking Company Ok [PERS…" at bounding box center [784, 281] width 1238 height 389
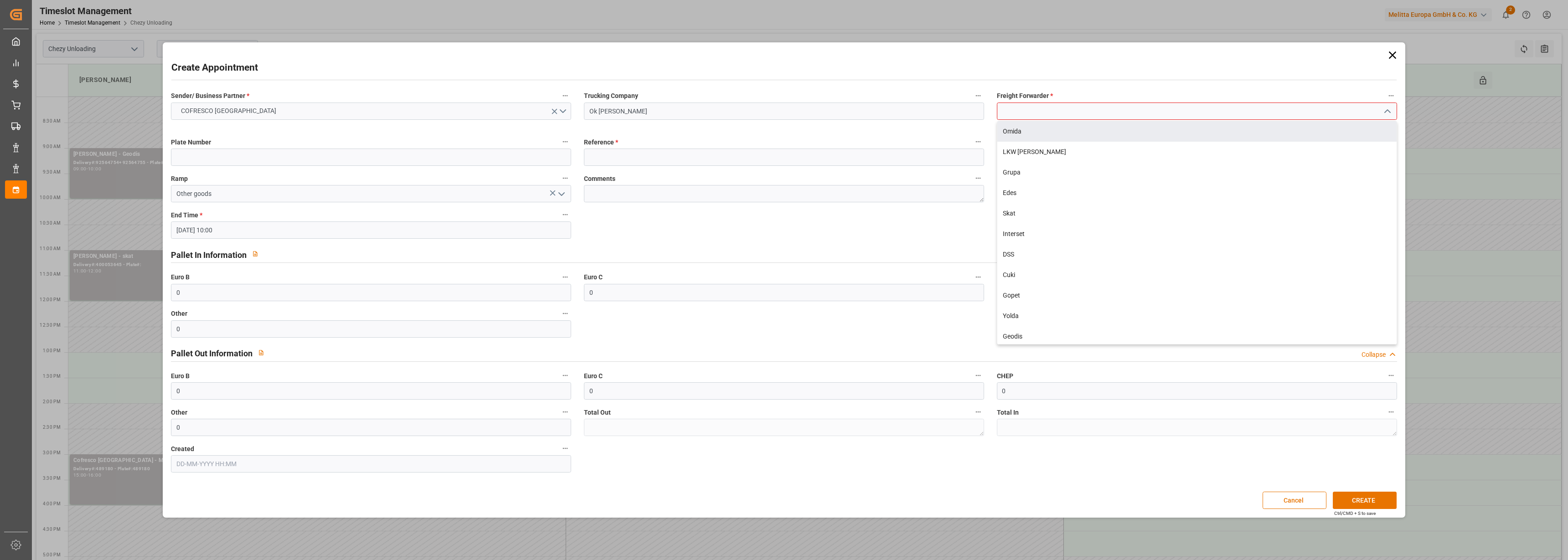
click at [1116, 64] on div "Create Appointment" at bounding box center [784, 69] width 1225 height 18
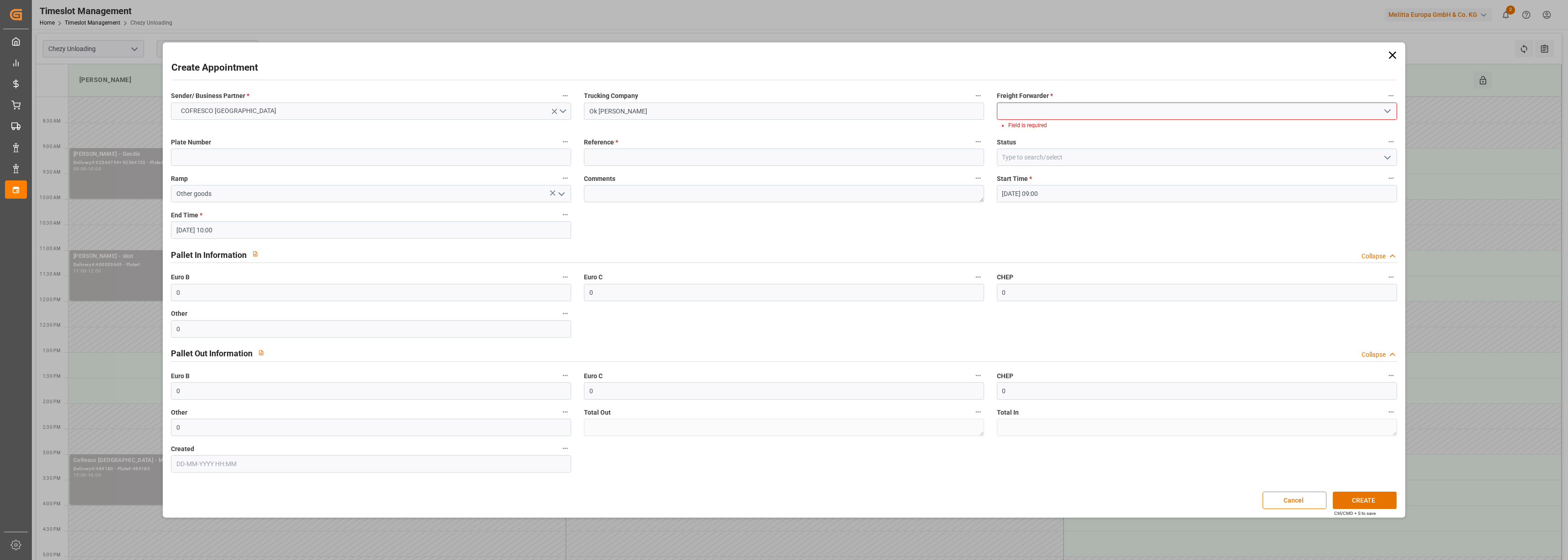
click at [1090, 113] on input at bounding box center [1197, 111] width 400 height 17
click at [1388, 110] on icon "open menu" at bounding box center [1388, 111] width 11 height 11
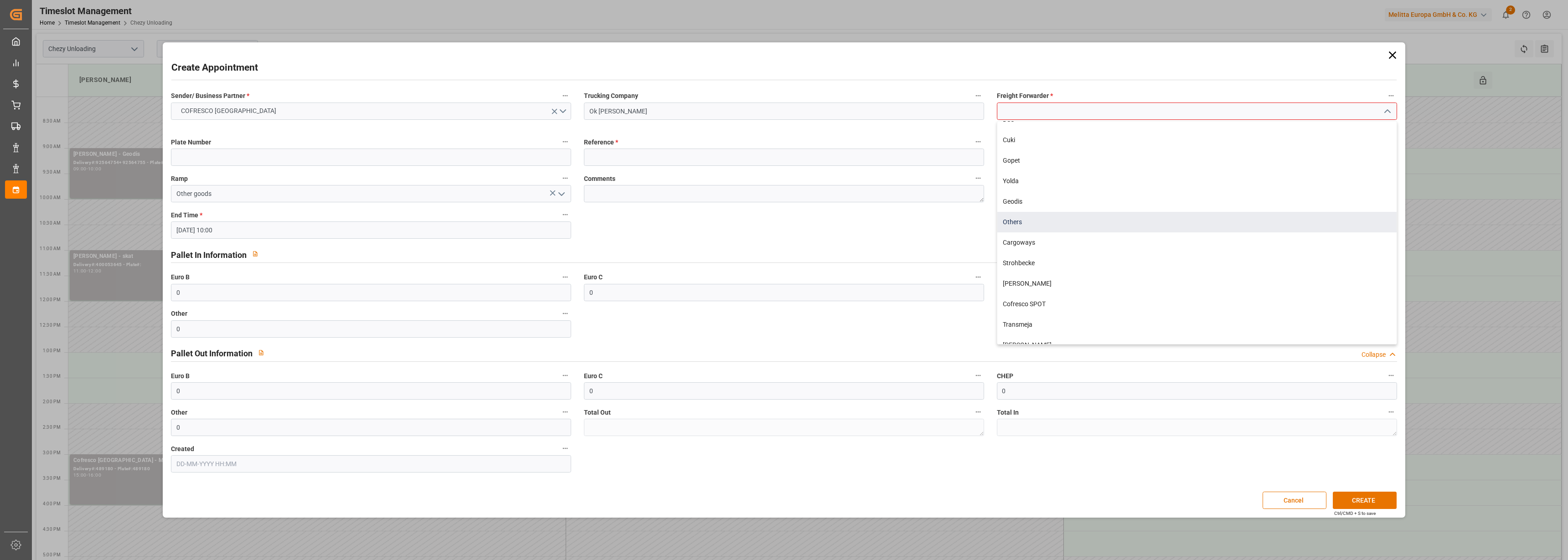
click at [1038, 225] on div "Others" at bounding box center [1197, 222] width 400 height 20
type input "Others"
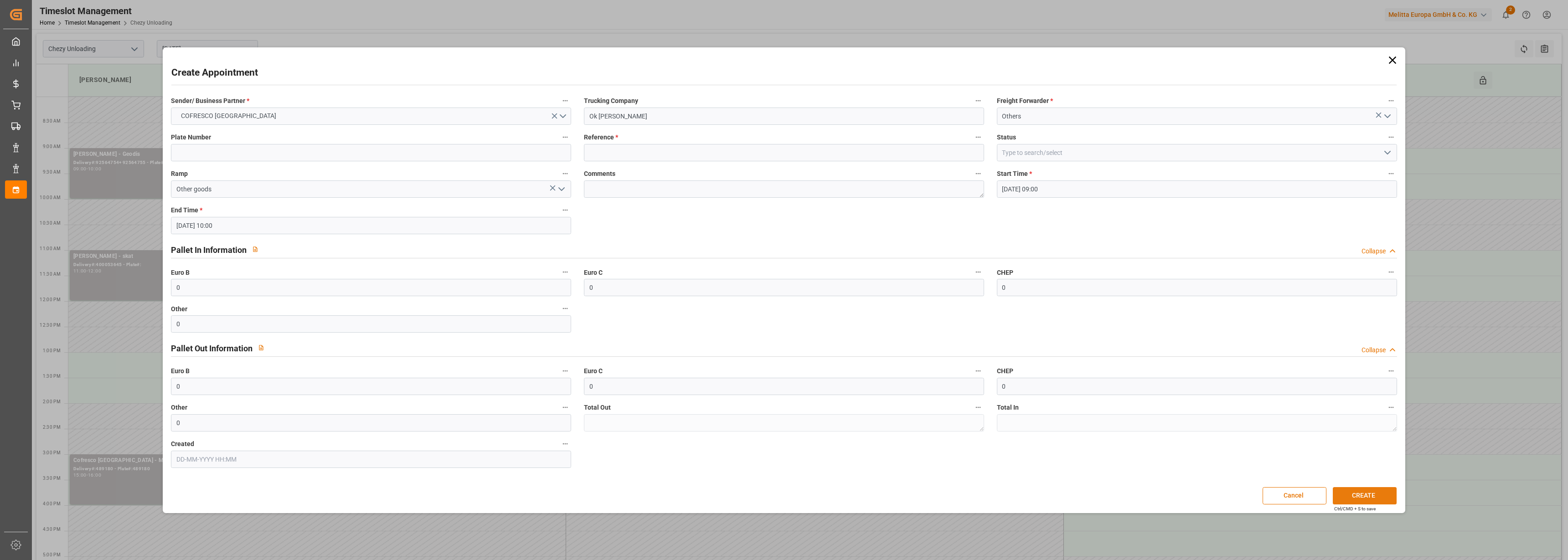
click at [1344, 494] on button "CREATE" at bounding box center [1364, 496] width 64 height 17
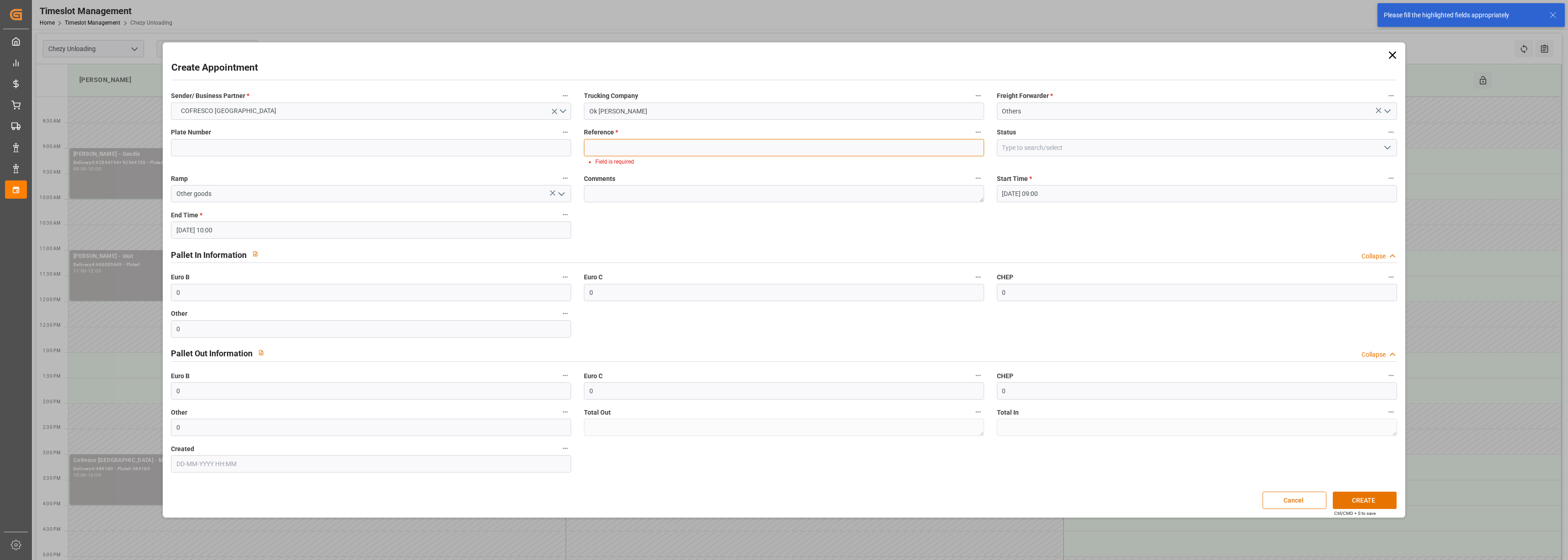
click at [617, 149] on input at bounding box center [784, 148] width 400 height 17
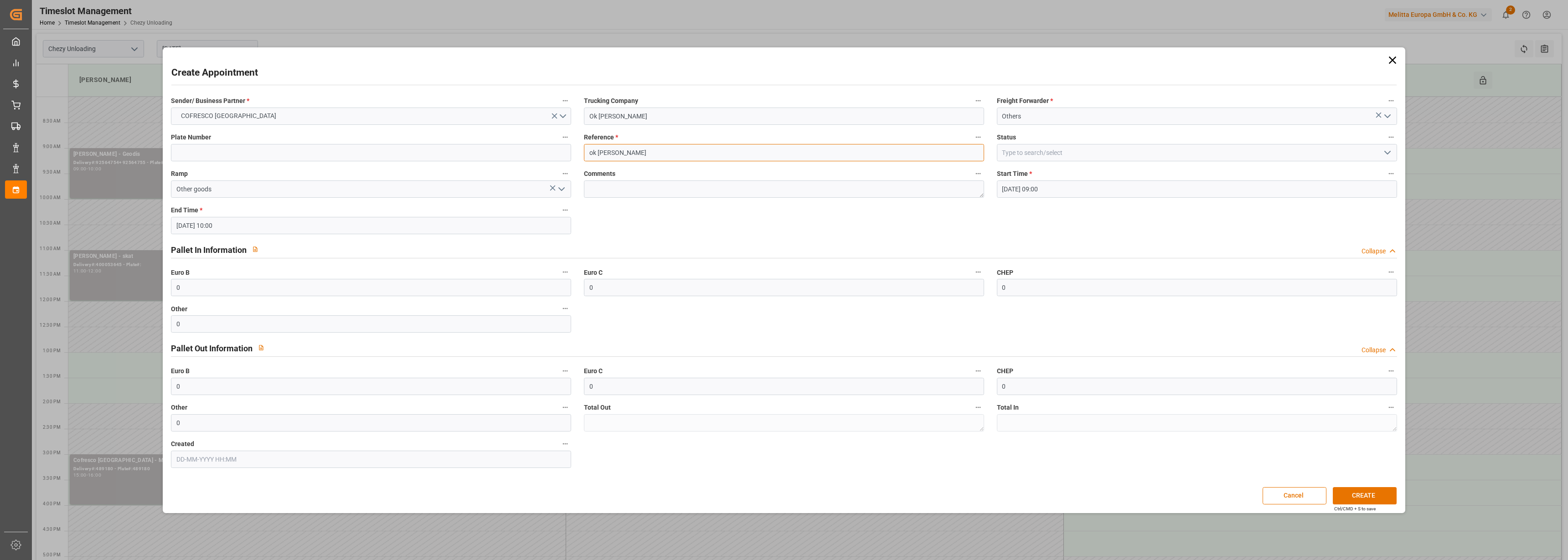
type input "ok [PERSON_NAME]"
click at [1153, 156] on input at bounding box center [1197, 153] width 400 height 17
click at [1388, 153] on polyline "open menu" at bounding box center [1387, 152] width 6 height 2
click at [1042, 171] on div "Slot Booked" at bounding box center [1197, 173] width 400 height 20
type input "Slot Booked"
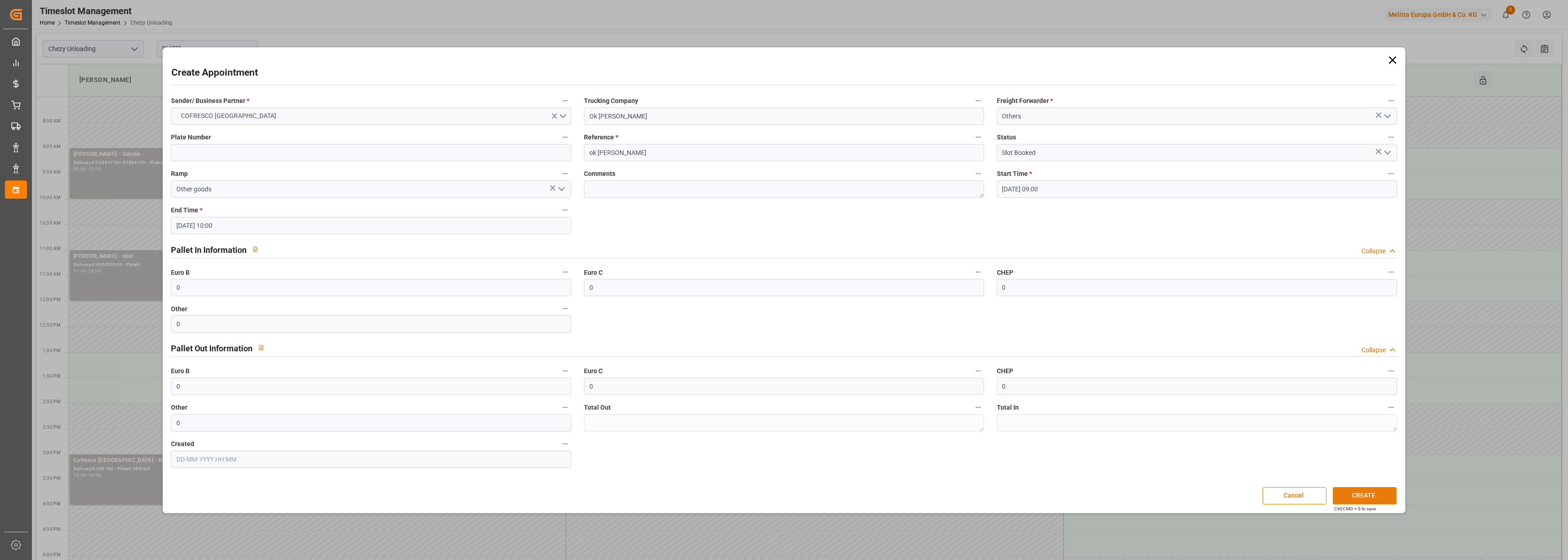
click at [1353, 499] on button "CREATE" at bounding box center [1364, 496] width 64 height 17
